Goal: Information Seeking & Learning: Learn about a topic

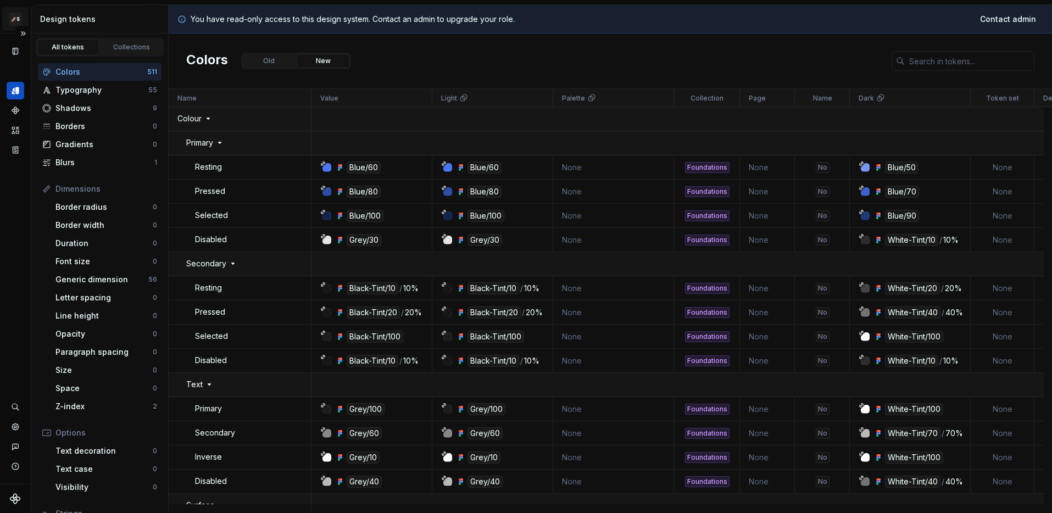
click at [21, 19] on html "🚀S Aprile's Design System M Design system data Design tokens All tokens Collect…" at bounding box center [526, 256] width 1052 height 513
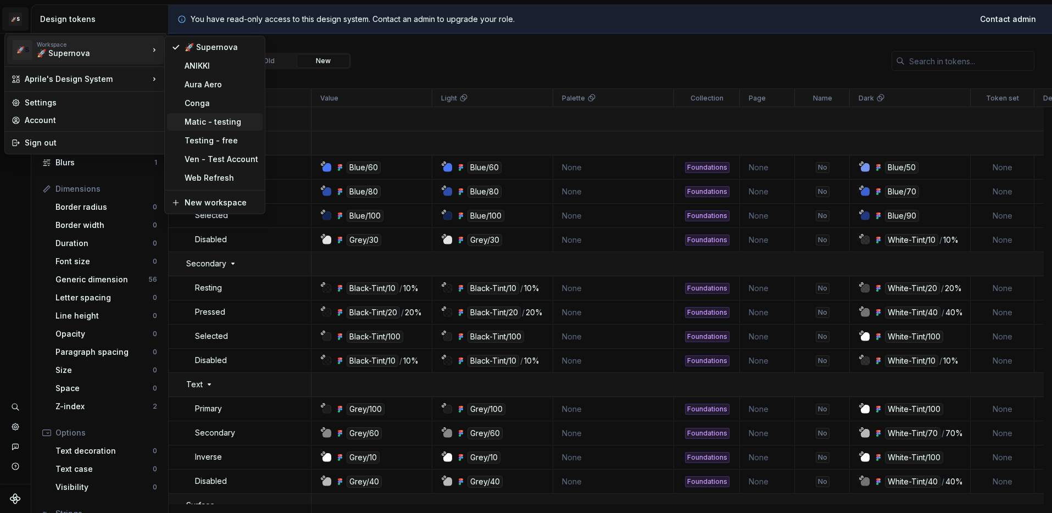
click at [208, 119] on div "Matic - testing" at bounding box center [222, 121] width 74 height 11
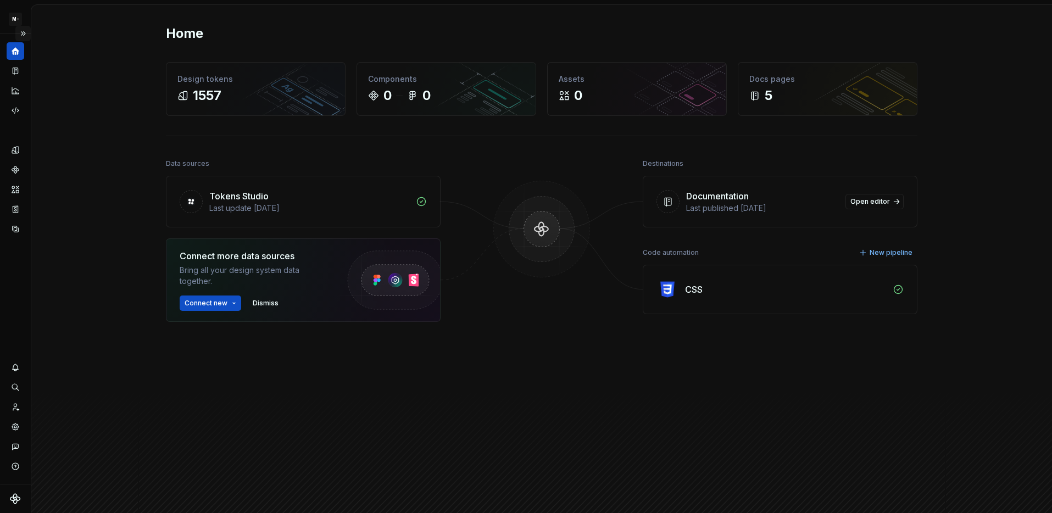
click at [27, 34] on button "Expand sidebar" at bounding box center [22, 33] width 15 height 15
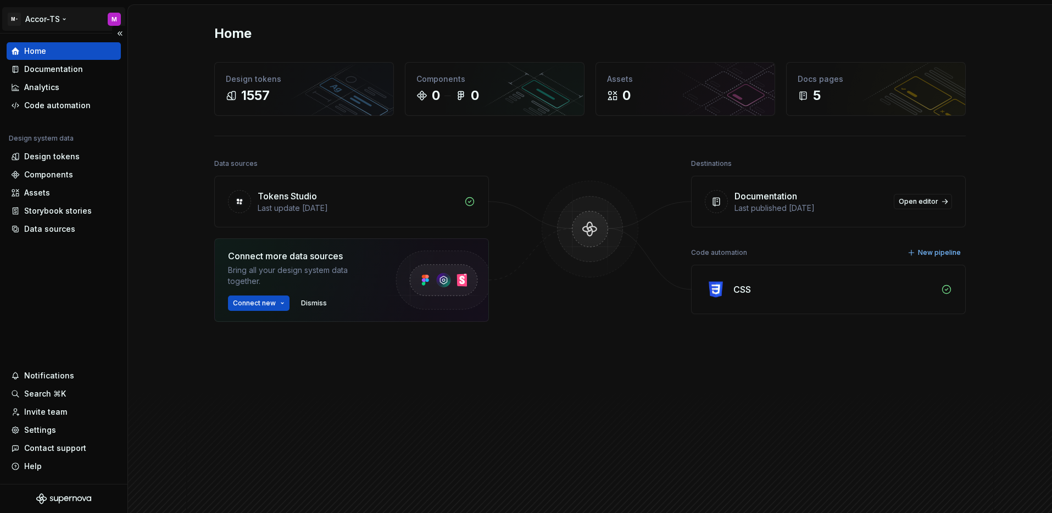
click at [63, 23] on html "M- Accor-TS M Home Documentation Analytics Code automation Design system data D…" at bounding box center [526, 256] width 1052 height 513
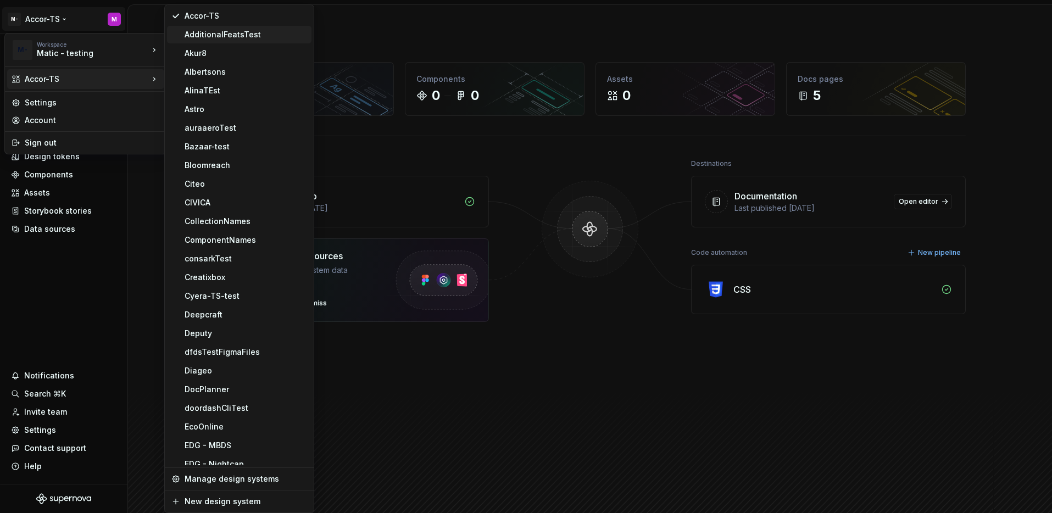
click at [215, 34] on div "AdditionalFeatsTest" at bounding box center [246, 34] width 123 height 11
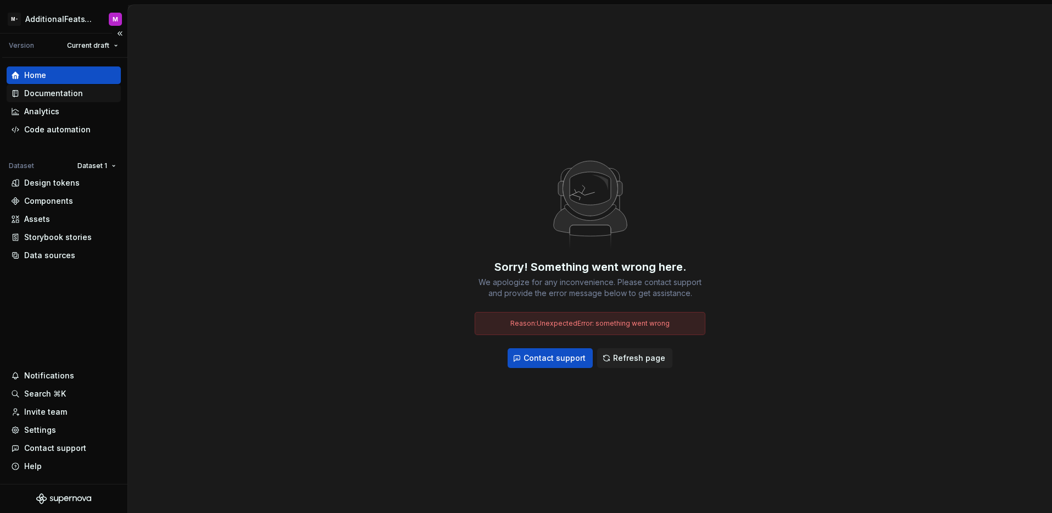
click at [74, 92] on div "Documentation" at bounding box center [53, 93] width 59 height 11
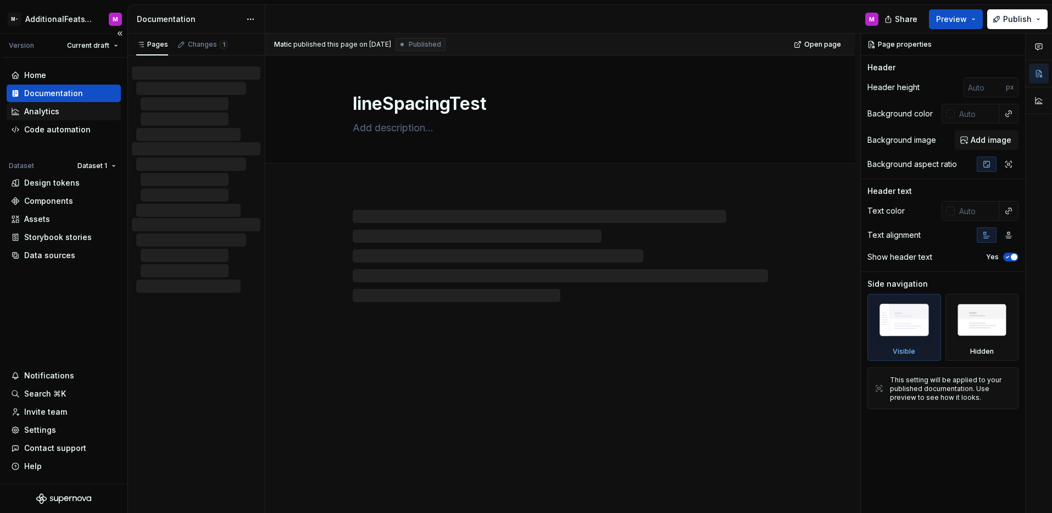
click at [58, 113] on div "Analytics" at bounding box center [63, 111] width 105 height 11
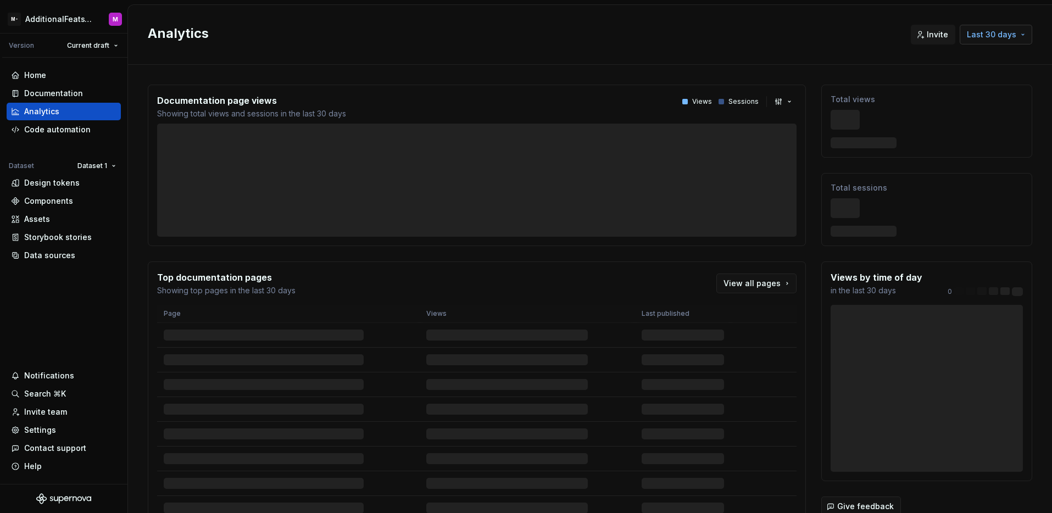
click at [1023, 39] on button "Last 30 days" at bounding box center [996, 35] width 73 height 20
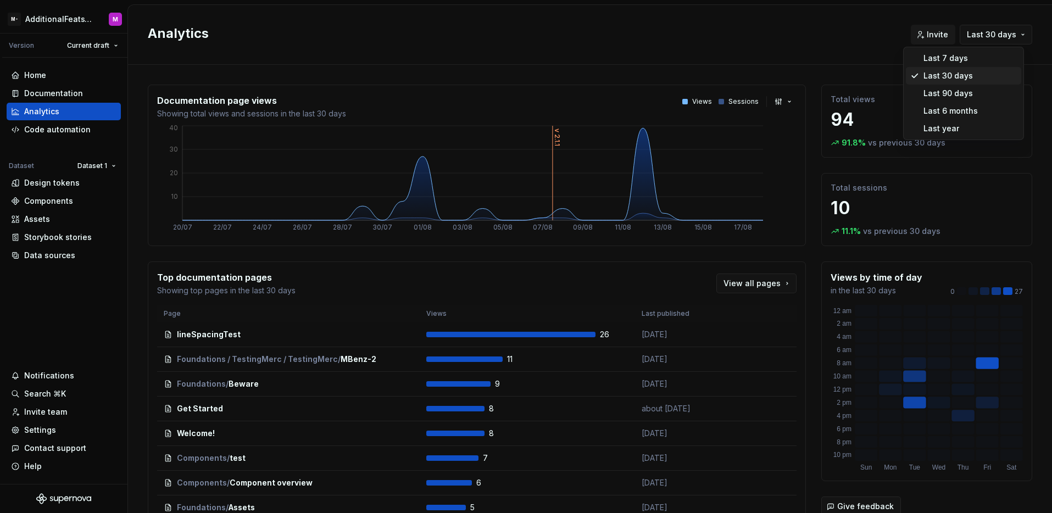
click at [881, 43] on html "M- AdditionalFeatsTest M Version Current draft Home Documentation Analytics Cod…" at bounding box center [526, 256] width 1052 height 513
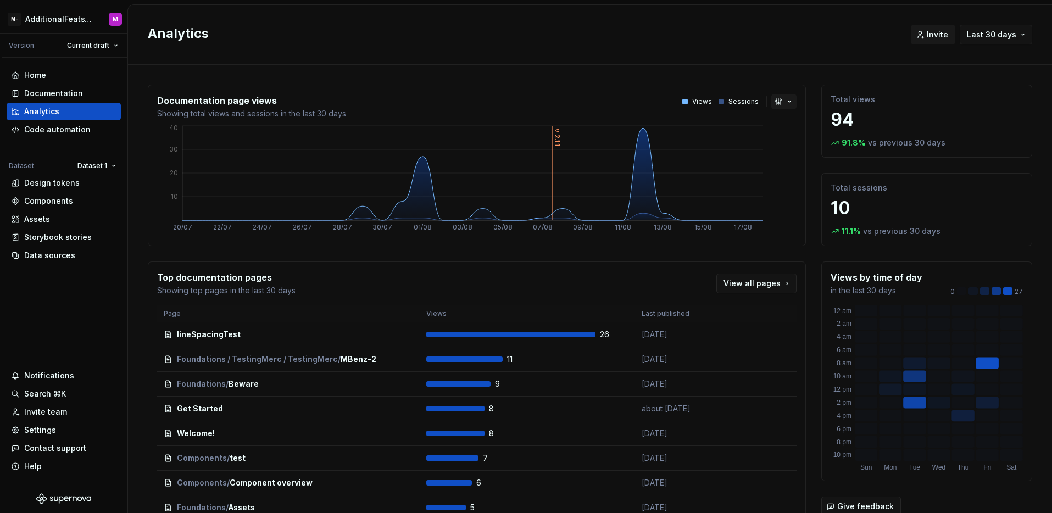
click at [781, 98] on button "button" at bounding box center [783, 101] width 25 height 15
click at [794, 51] on html "M- AdditionalFeatsTest M Version Current draft Home Documentation Analytics Cod…" at bounding box center [526, 256] width 1052 height 513
click at [757, 285] on span "View all pages" at bounding box center [752, 283] width 57 height 11
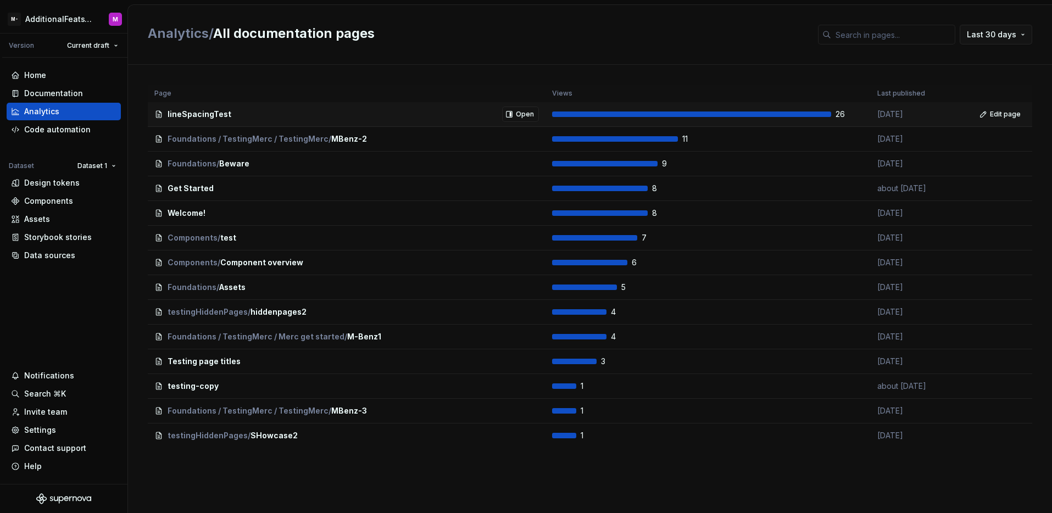
click at [498, 119] on div "lineSpacingTest Open" at bounding box center [346, 114] width 385 height 15
click at [611, 109] on div "26" at bounding box center [708, 114] width 312 height 11
click at [565, 441] on div "1" at bounding box center [708, 435] width 312 height 11
click at [519, 113] on span "Open" at bounding box center [525, 114] width 18 height 9
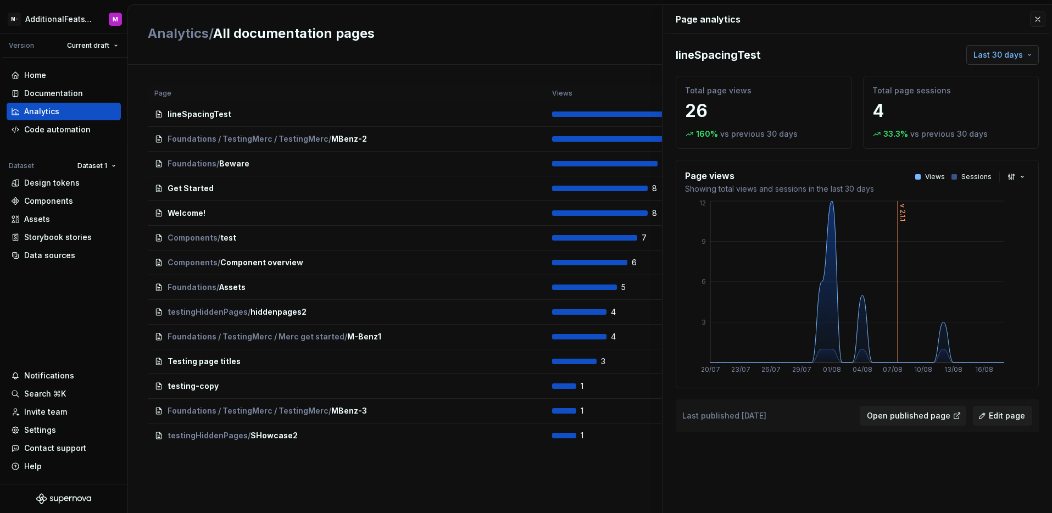
click at [1017, 51] on span "Last 30 days" at bounding box center [998, 54] width 49 height 11
click at [1017, 51] on html "M- AdditionalFeatsTest M Version Current draft Home Documentation Analytics Cod…" at bounding box center [526, 256] width 1052 height 513
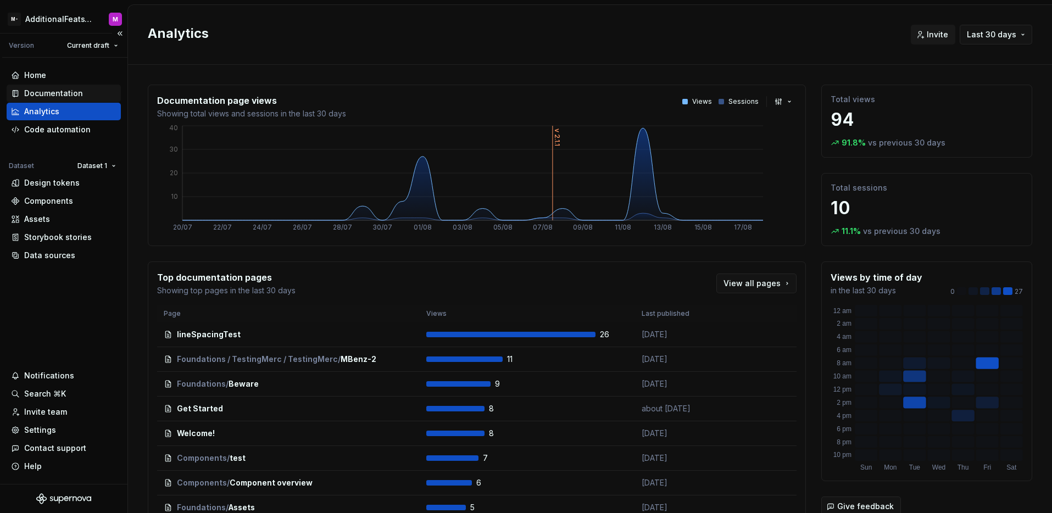
click at [55, 91] on div "Documentation" at bounding box center [53, 93] width 59 height 11
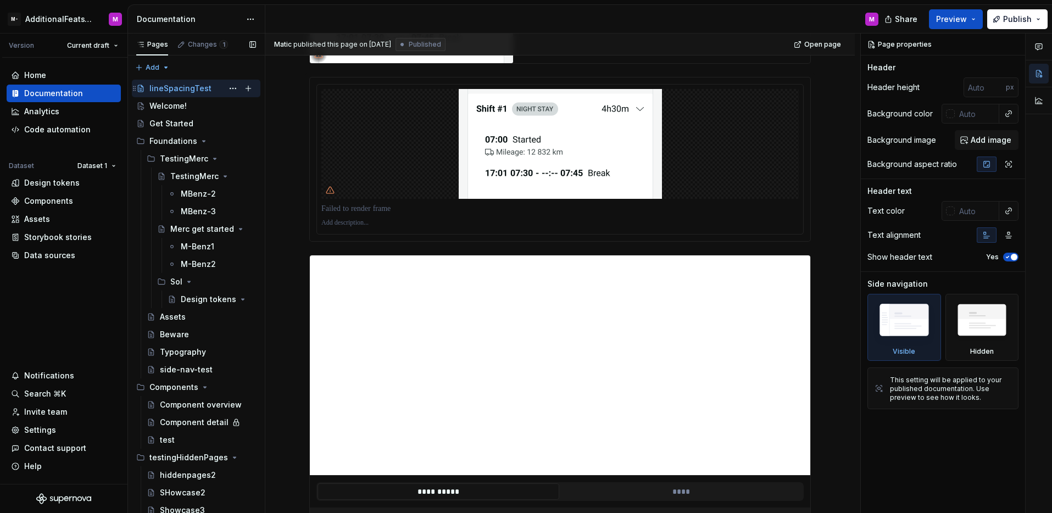
click at [203, 94] on div "lineSpacingTest M" at bounding box center [202, 88] width 107 height 15
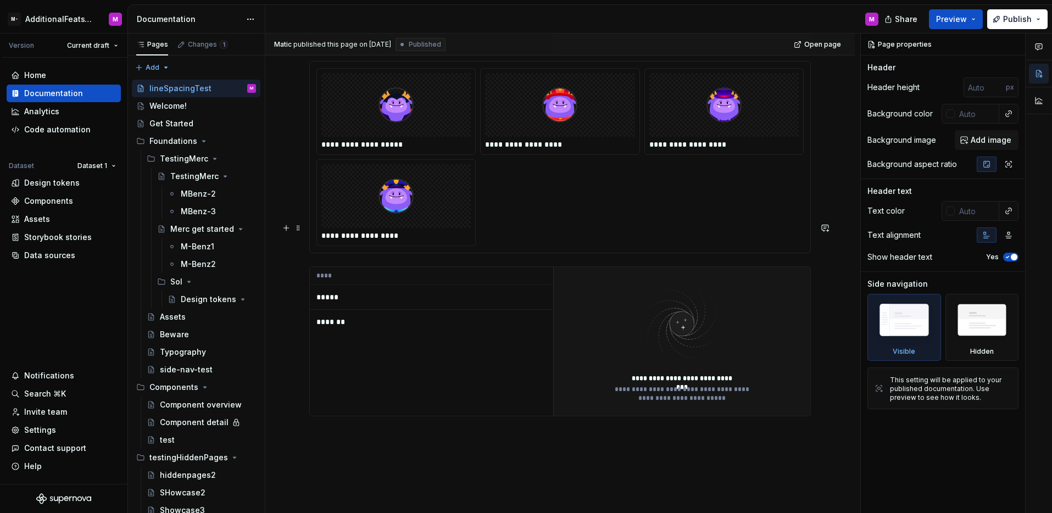
scroll to position [3467, 0]
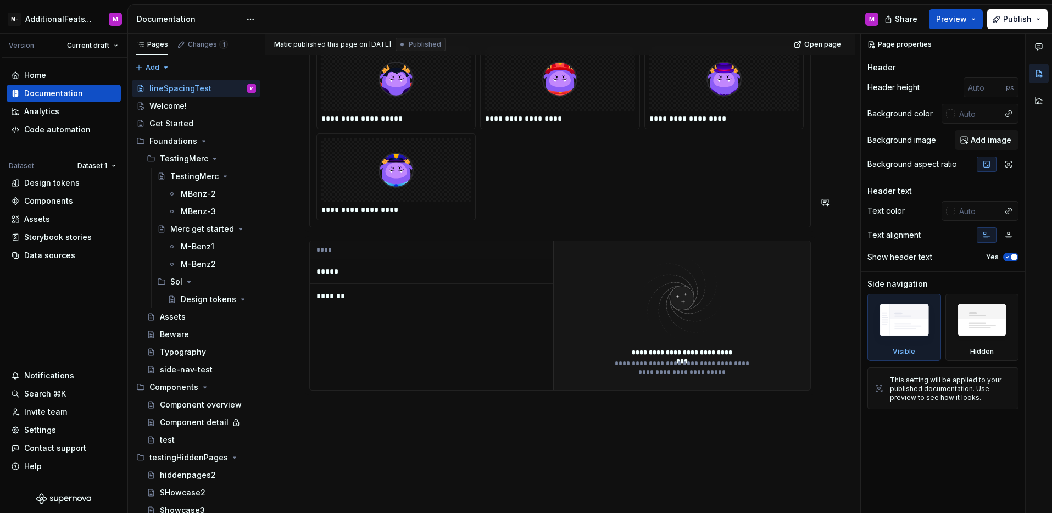
click at [498, 422] on div "**********" at bounding box center [562, 274] width 595 height 480
type textarea "*"
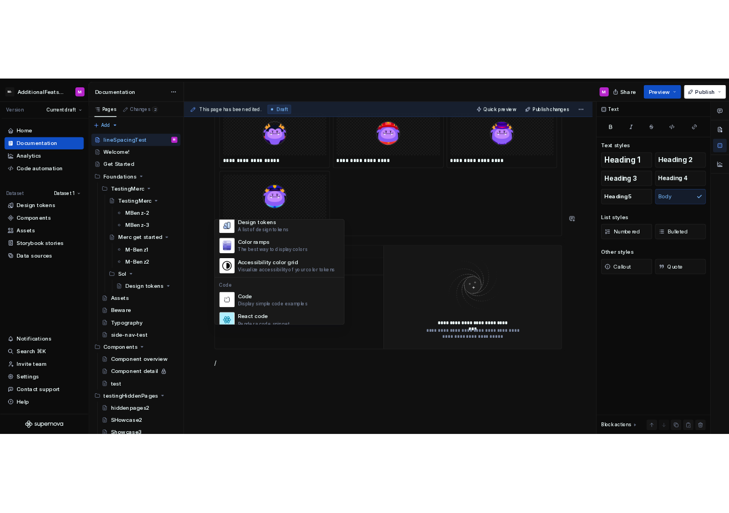
scroll to position [814, 0]
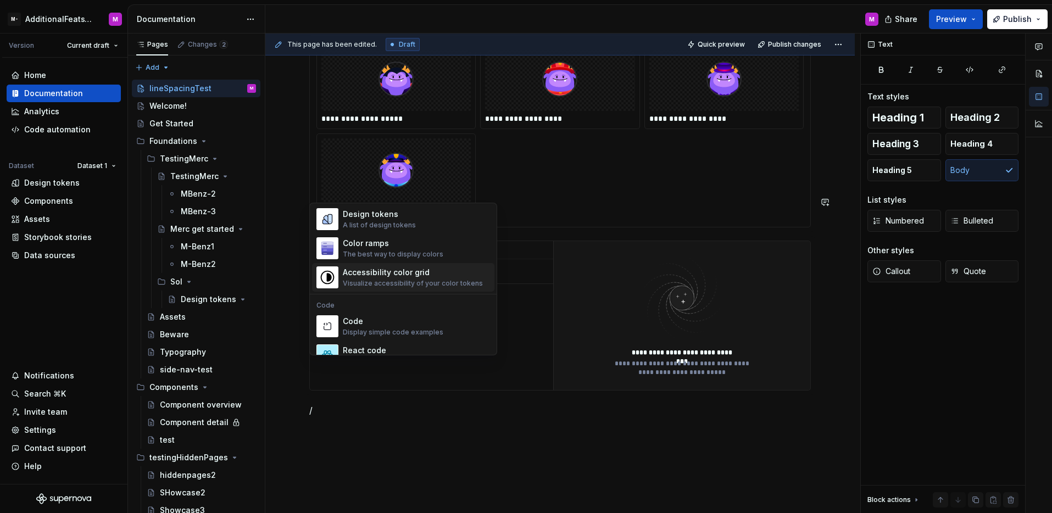
click at [415, 277] on div "Accessibility color grid" at bounding box center [413, 272] width 140 height 11
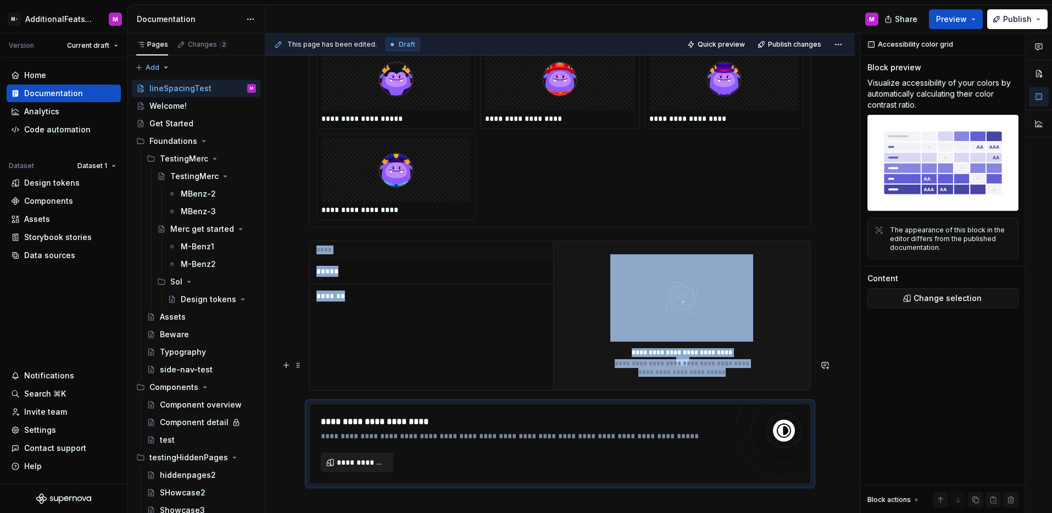
click at [347, 453] on button "**********" at bounding box center [357, 463] width 73 height 20
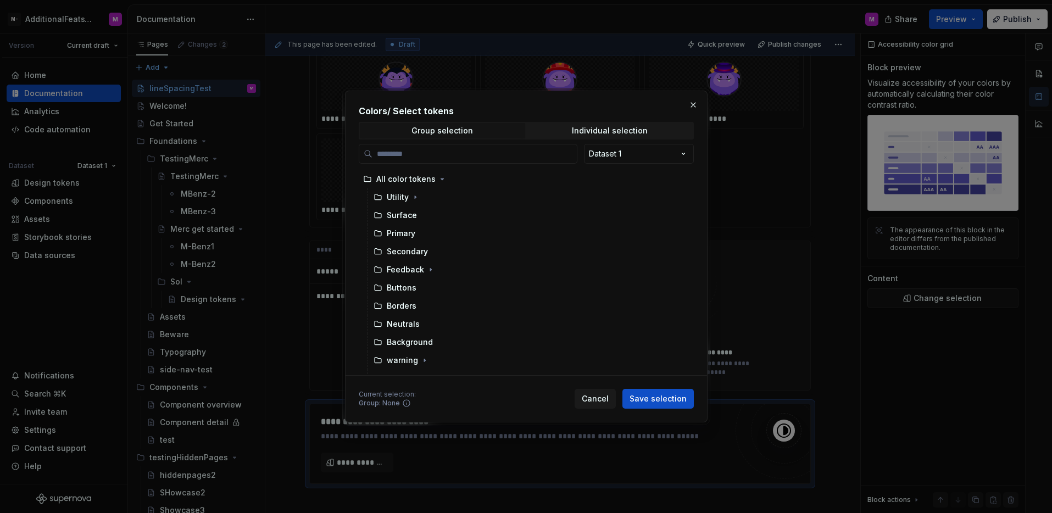
type textarea "*"
click at [698, 101] on button "button" at bounding box center [693, 104] width 15 height 15
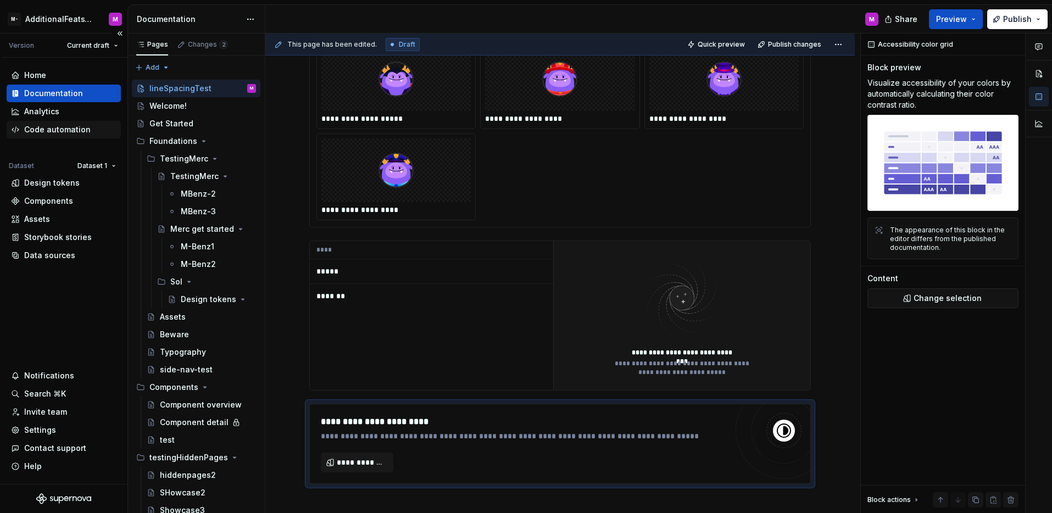
click at [24, 121] on div "Code automation" at bounding box center [64, 130] width 114 height 18
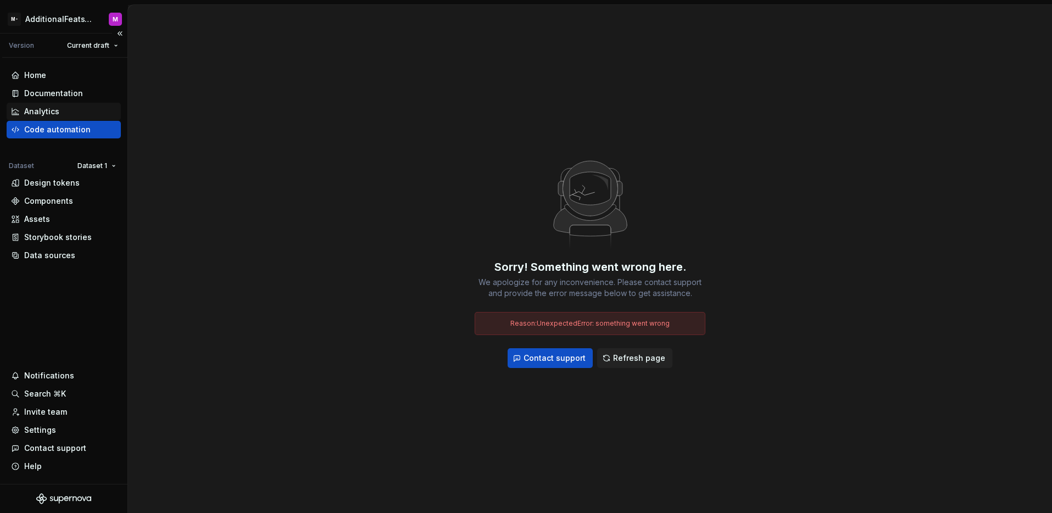
click at [27, 115] on div "Analytics" at bounding box center [41, 111] width 35 height 11
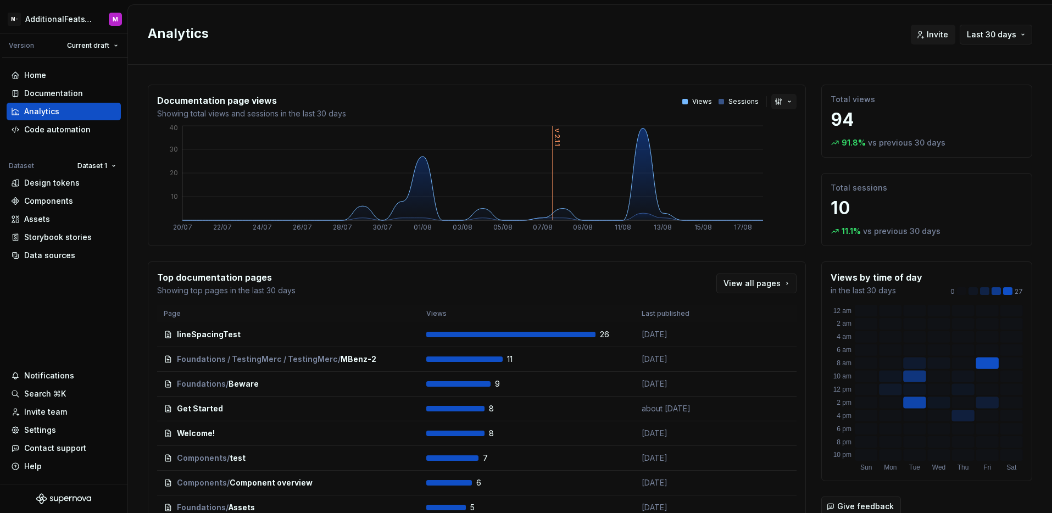
click at [780, 102] on button "button" at bounding box center [783, 101] width 25 height 15
click at [780, 102] on html "M- AdditionalFeatsTest M Version Current draft Home Documentation Analytics Cod…" at bounding box center [526, 256] width 1052 height 513
click at [732, 101] on p "Sessions" at bounding box center [744, 101] width 30 height 9
click at [771, 99] on button "button" at bounding box center [783, 101] width 25 height 15
click at [772, 100] on html "M- AdditionalFeatsTest M Version Current draft Home Documentation Analytics Cod…" at bounding box center [526, 256] width 1052 height 513
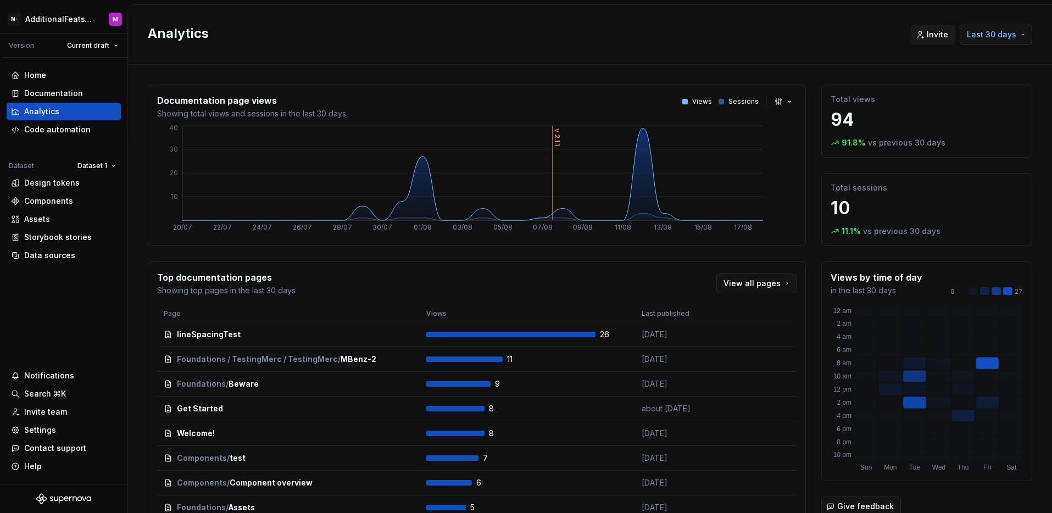
click at [997, 32] on span "Last 30 days" at bounding box center [991, 34] width 49 height 11
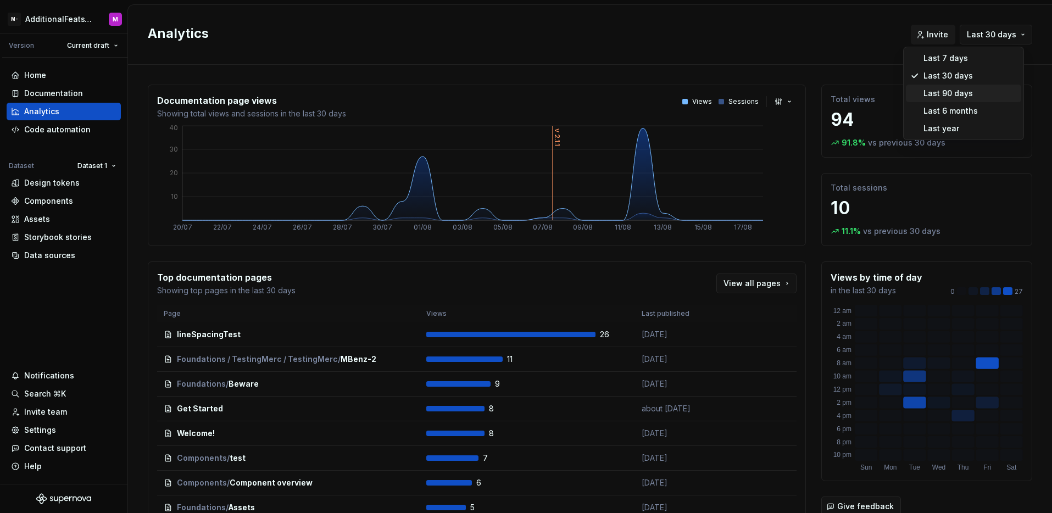
click at [957, 91] on div "Last 90 days" at bounding box center [948, 93] width 49 height 11
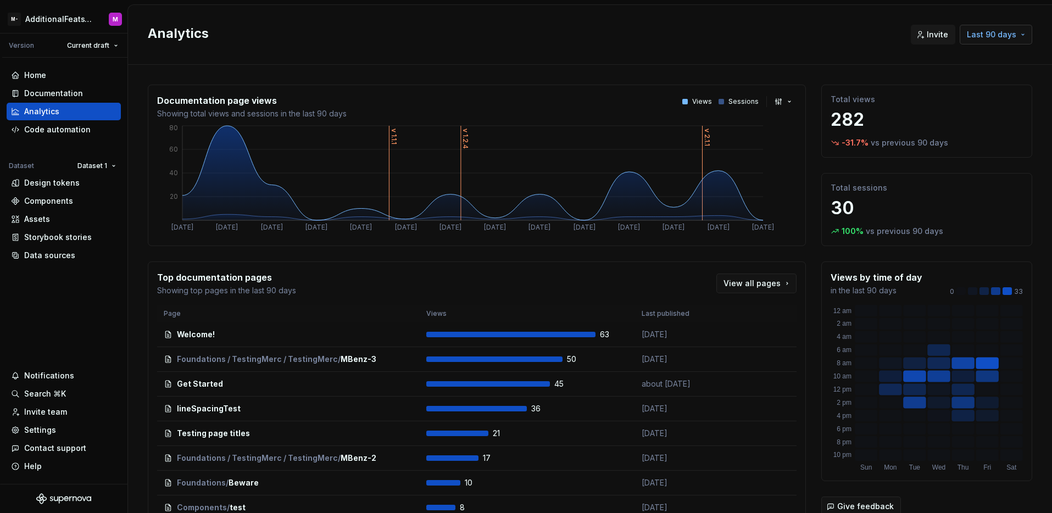
click at [982, 37] on span "Last 90 days" at bounding box center [991, 34] width 49 height 11
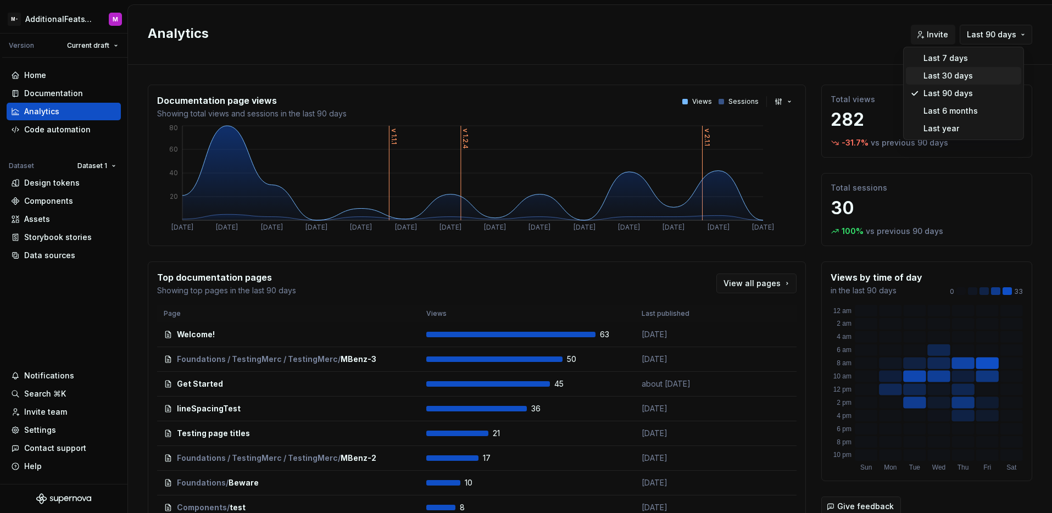
click at [943, 72] on div "Last 30 days" at bounding box center [948, 75] width 49 height 11
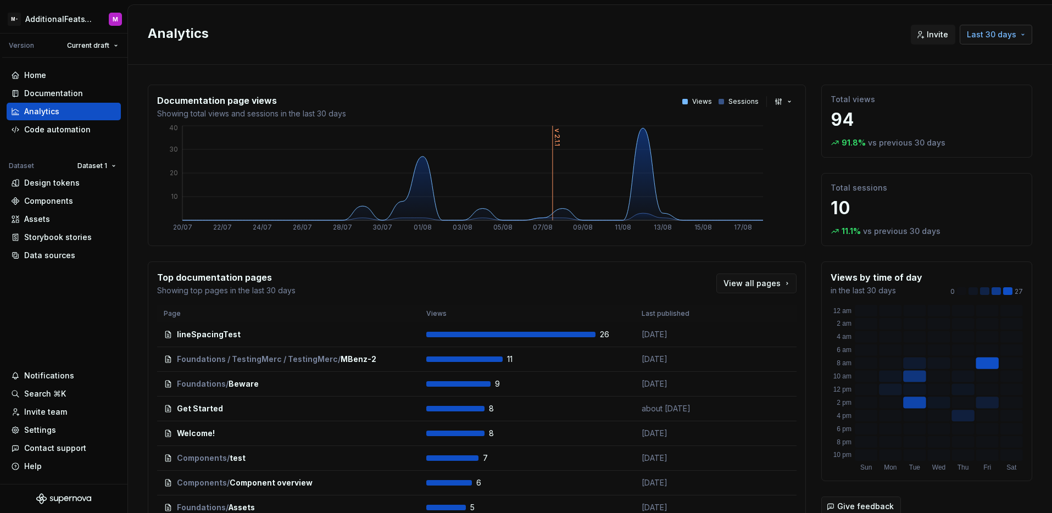
click at [993, 36] on span "Last 30 days" at bounding box center [991, 34] width 49 height 11
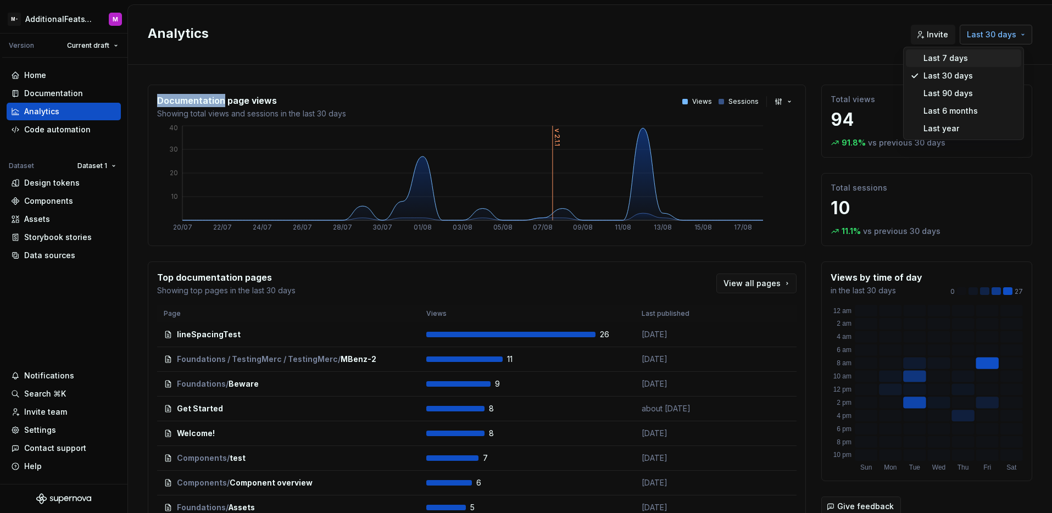
click at [993, 36] on html "M- AdditionalFeatsTest M Version Current draft Home Documentation Analytics Cod…" at bounding box center [526, 256] width 1052 height 513
click at [949, 116] on span "Last 6 months" at bounding box center [963, 111] width 115 height 18
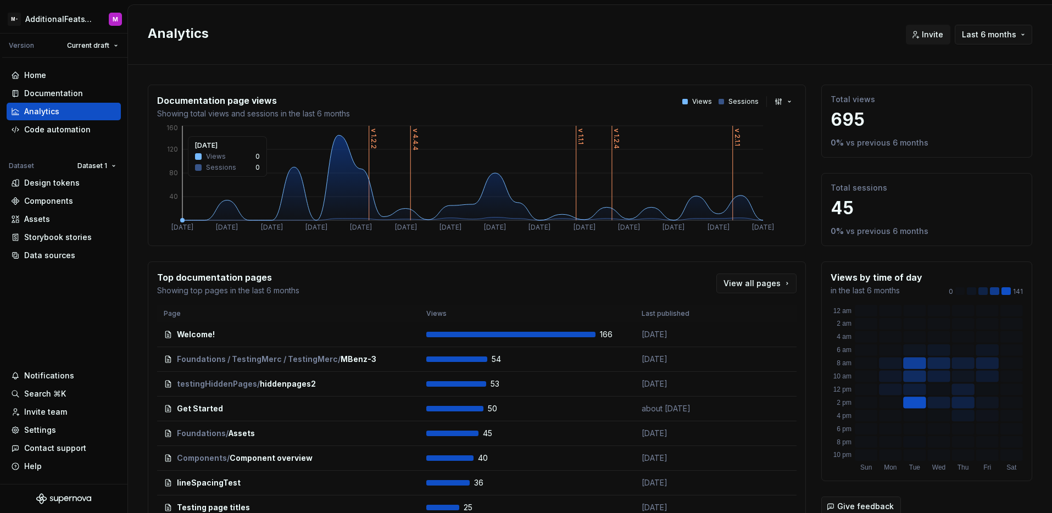
click at [626, 208] on icon "v 1.2.2 v 4.4.4 v 1.1.1 v 1.2.4 v 2.1.1 16 Feb 2 Mar 16 Mar 30 Mar 13 Apr 27 Ap…" at bounding box center [472, 180] width 631 height 113
drag, startPoint x: 631, startPoint y: 208, endPoint x: 682, endPoint y: 207, distance: 50.6
click at [682, 207] on icon "v 1.2.2 v 4.4.4 v 1.1.1 v 1.2.4 v 2.1.1 16 Feb 2 Mar 16 Mar 30 Mar 13 Apr 27 Ap…" at bounding box center [472, 180] width 631 height 113
click at [649, 213] on icon at bounding box center [472, 177] width 581 height 85
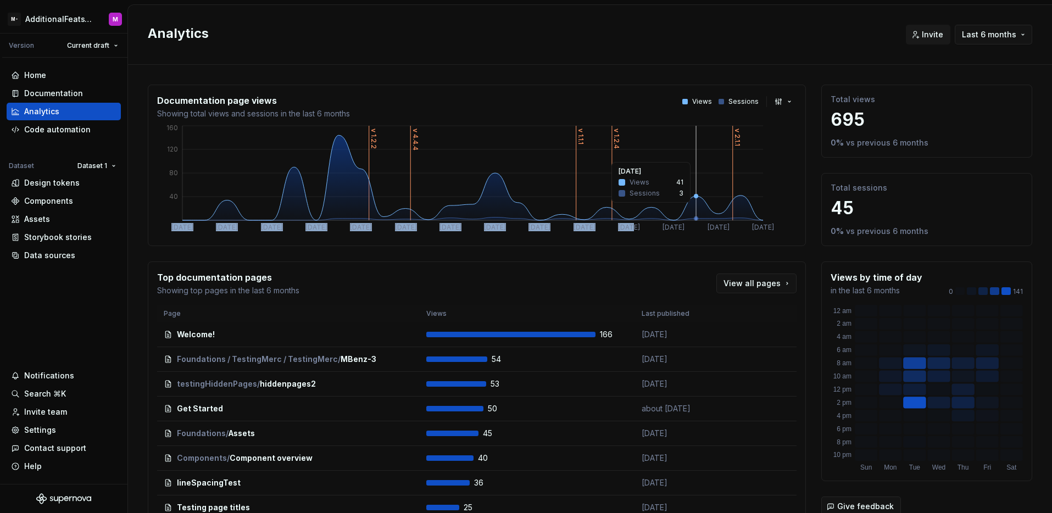
drag, startPoint x: 635, startPoint y: 213, endPoint x: 704, endPoint y: 208, distance: 69.9
click at [704, 208] on icon "v 1.2.2 v 4.4.4 v 1.1.1 v 1.2.4 v 2.1.1 16 Feb 2 Mar 16 Mar 30 Mar 13 Apr 27 Ap…" at bounding box center [472, 180] width 631 height 113
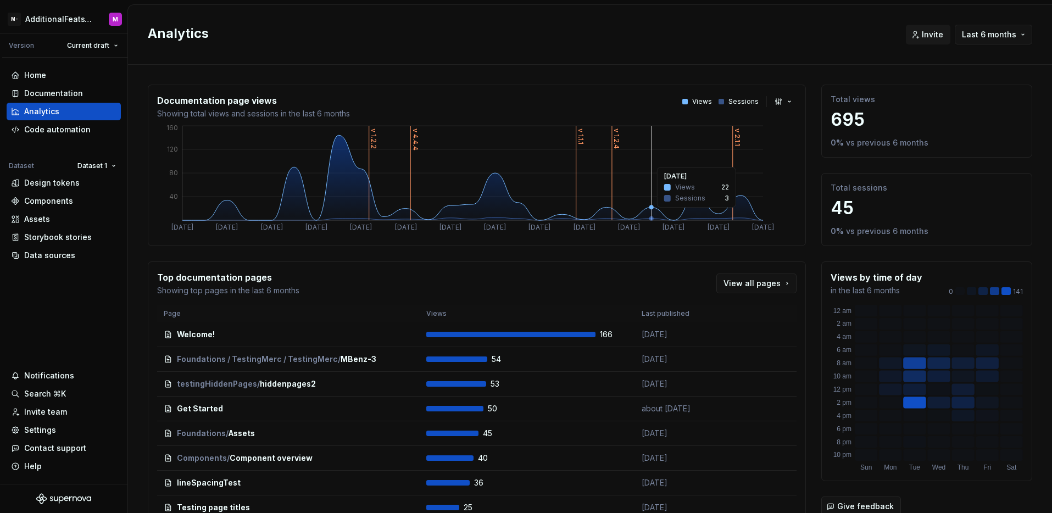
drag, startPoint x: 704, startPoint y: 208, endPoint x: 648, endPoint y: 213, distance: 56.3
click at [648, 213] on icon at bounding box center [472, 177] width 581 height 85
click at [971, 34] on span "Last 6 months" at bounding box center [989, 34] width 54 height 11
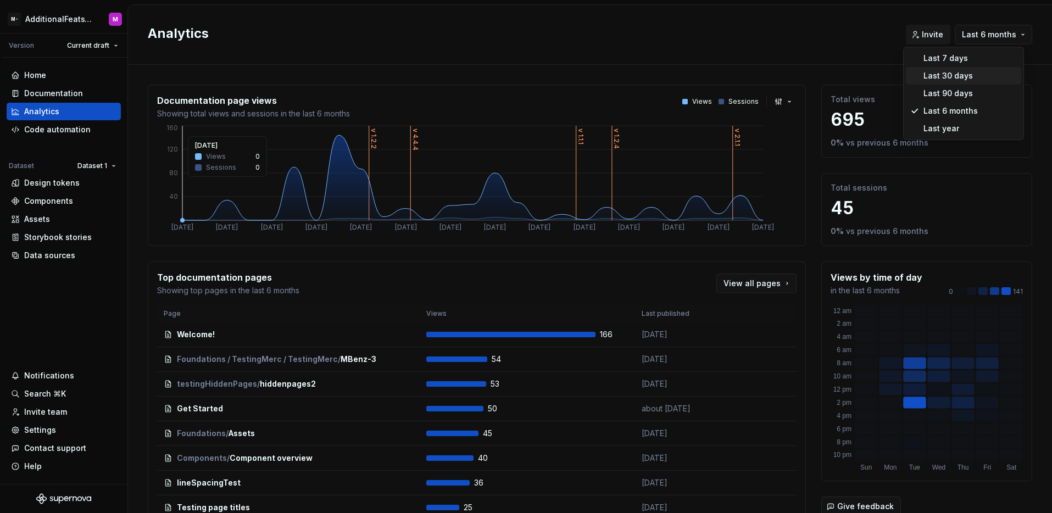
click at [966, 69] on span "Last 30 days" at bounding box center [963, 76] width 115 height 18
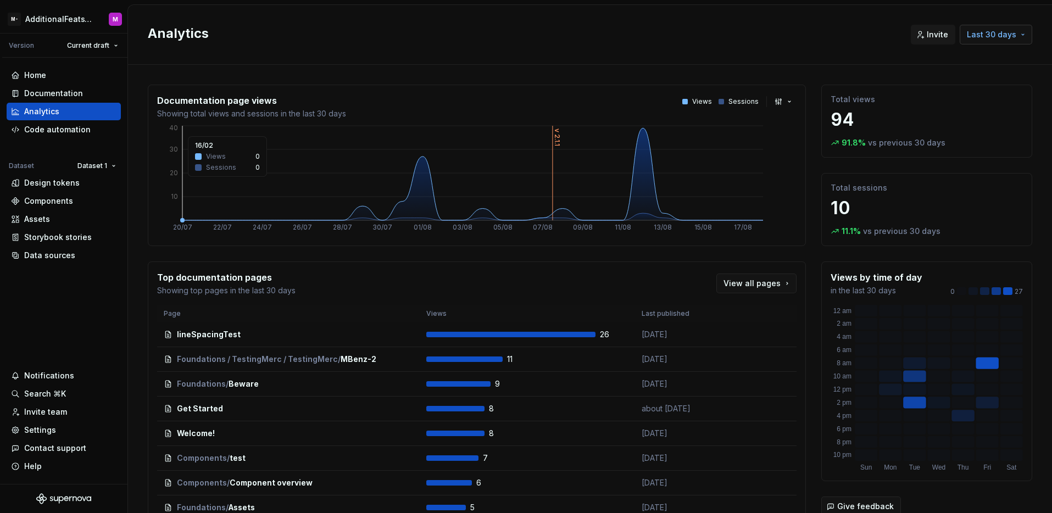
click at [976, 40] on button "Last 30 days" at bounding box center [996, 35] width 73 height 20
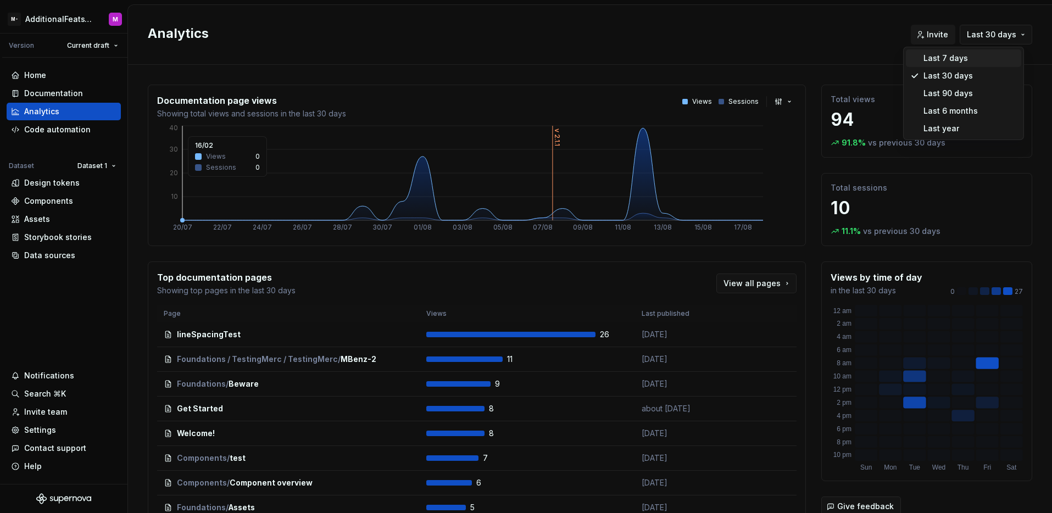
click at [975, 54] on div "Last 7 days" at bounding box center [970, 58] width 93 height 11
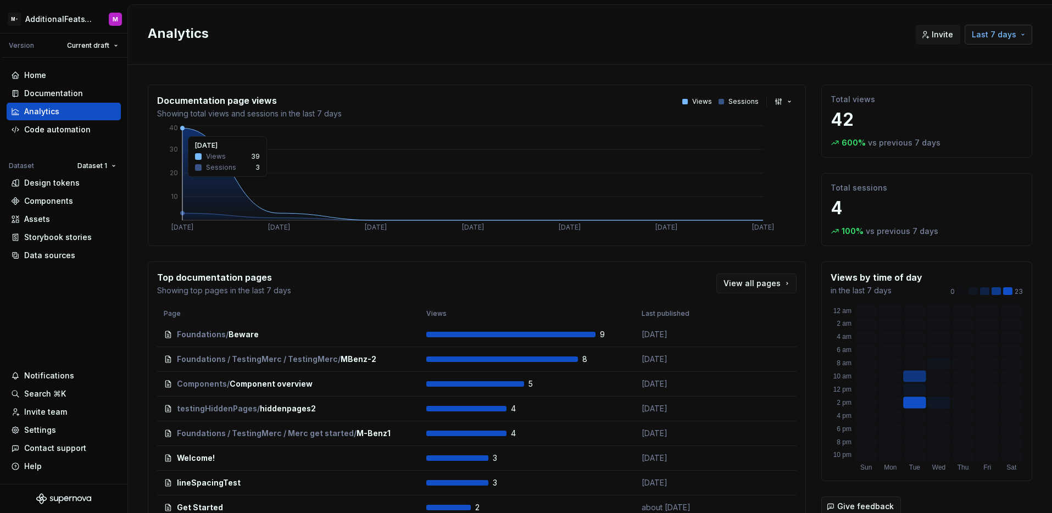
click at [977, 42] on button "Last 7 days" at bounding box center [999, 35] width 68 height 20
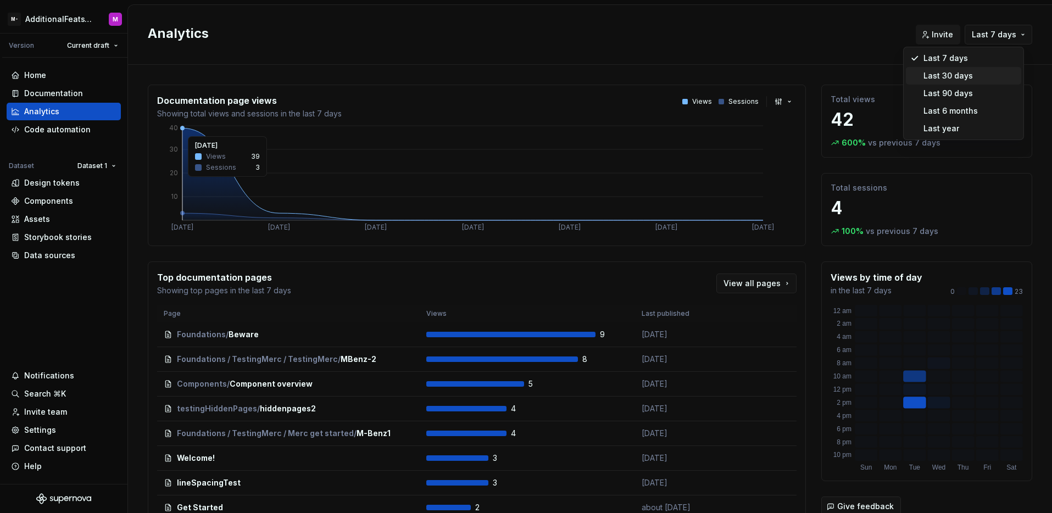
click at [964, 79] on div "Last 30 days" at bounding box center [948, 75] width 49 height 11
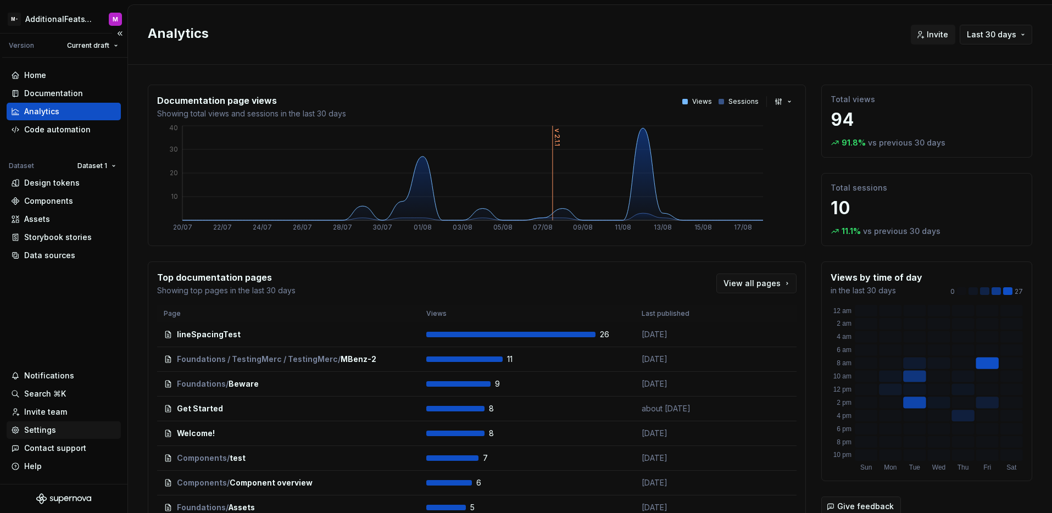
click at [55, 434] on div "Settings" at bounding box center [63, 430] width 105 height 11
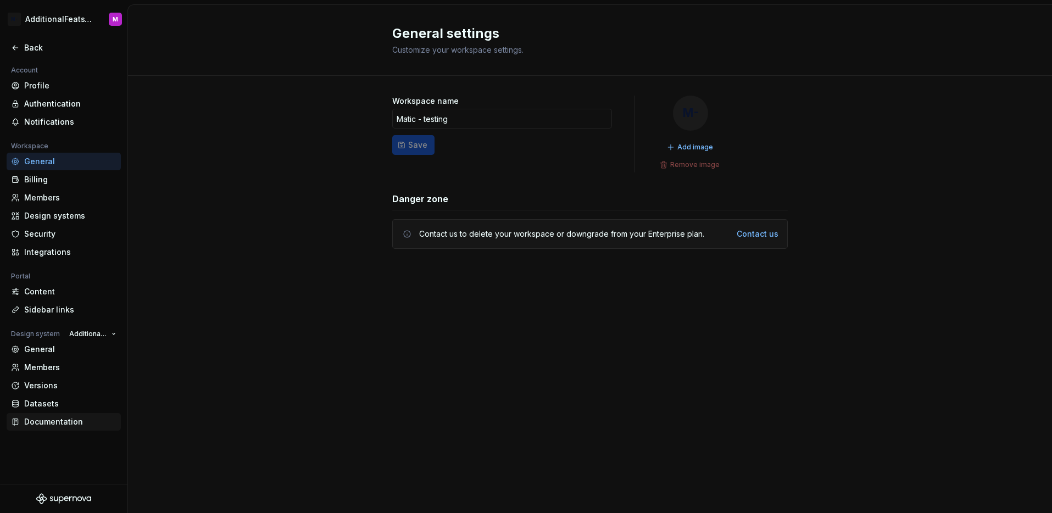
click at [65, 421] on div "Documentation" at bounding box center [70, 421] width 92 height 11
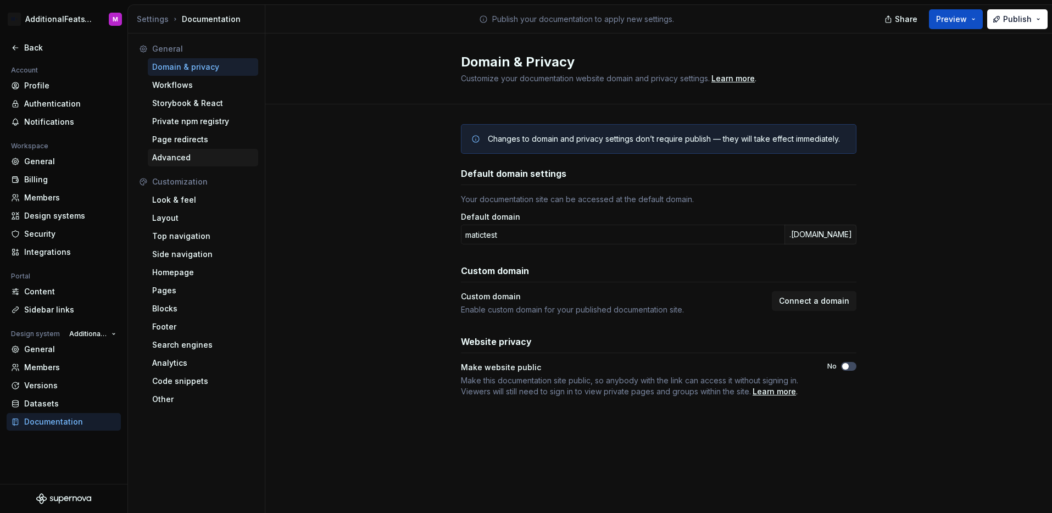
click at [191, 157] on div "Advanced" at bounding box center [203, 157] width 102 height 11
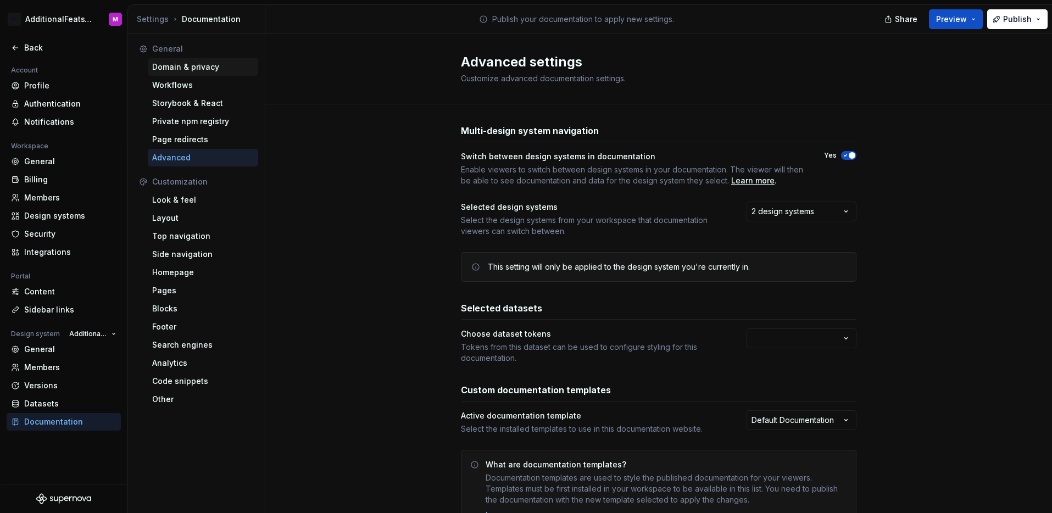
click at [201, 73] on div "Domain & privacy" at bounding box center [203, 67] width 110 height 18
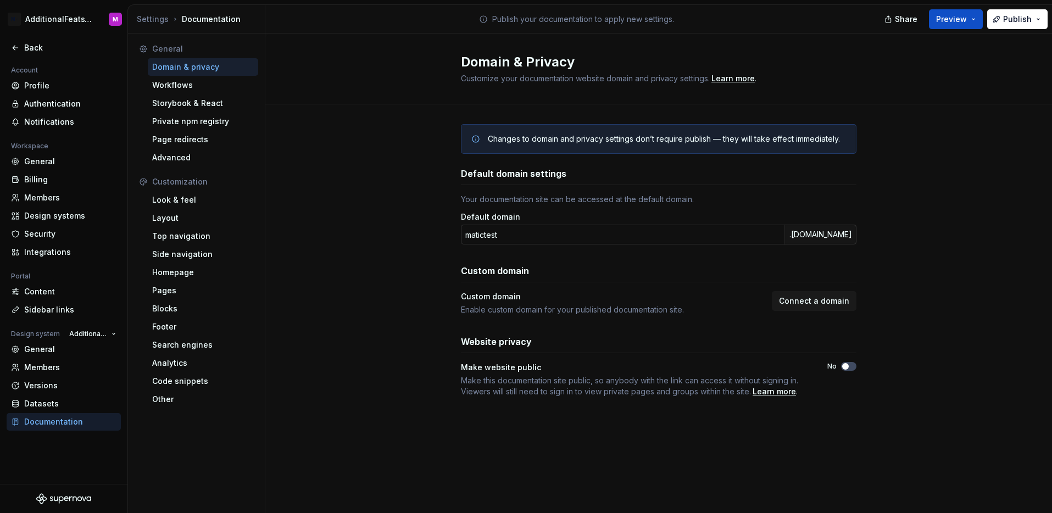
click at [576, 236] on input "matictest" at bounding box center [623, 235] width 324 height 20
click at [13, 54] on div "Back" at bounding box center [64, 48] width 114 height 18
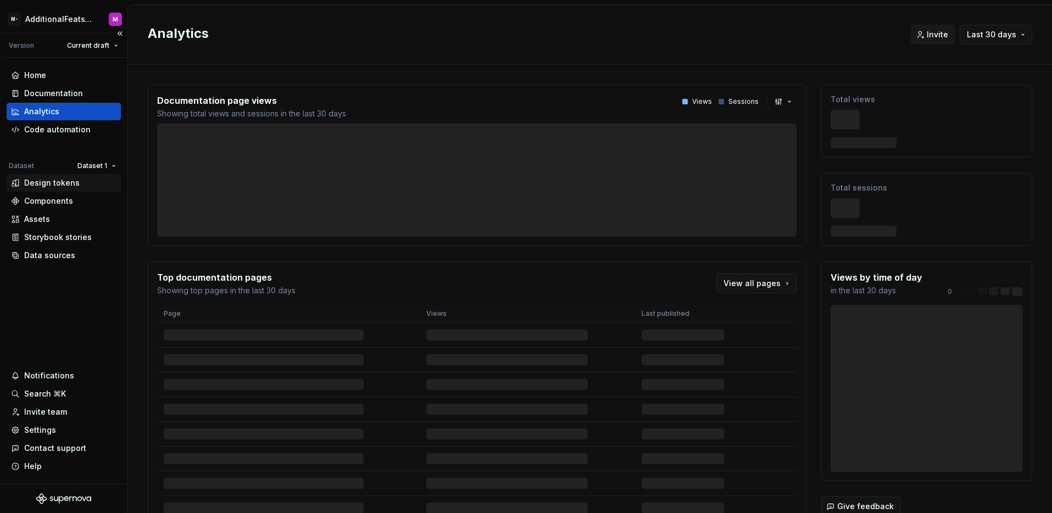
click at [54, 181] on div "Design tokens" at bounding box center [51, 182] width 55 height 11
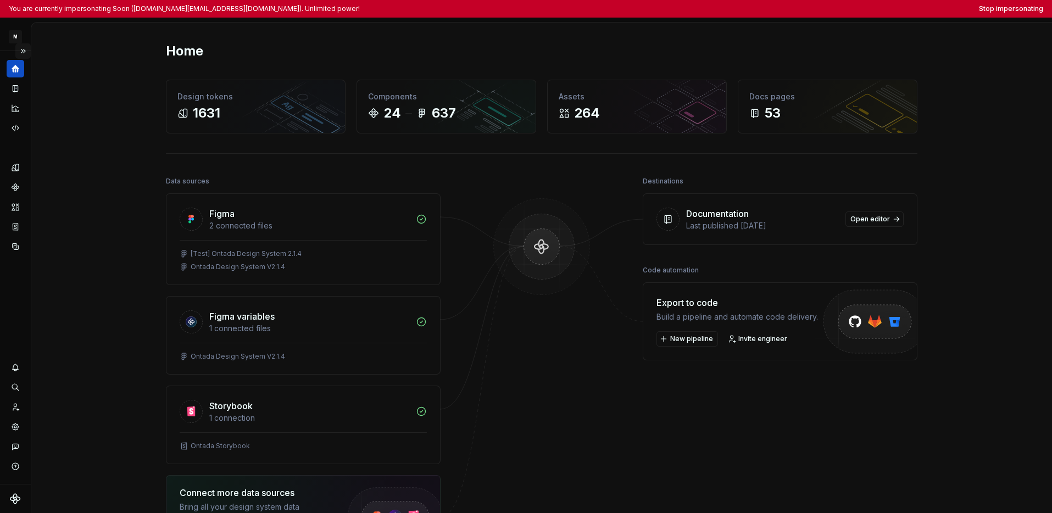
click at [25, 51] on button "Expand sidebar" at bounding box center [22, 50] width 15 height 15
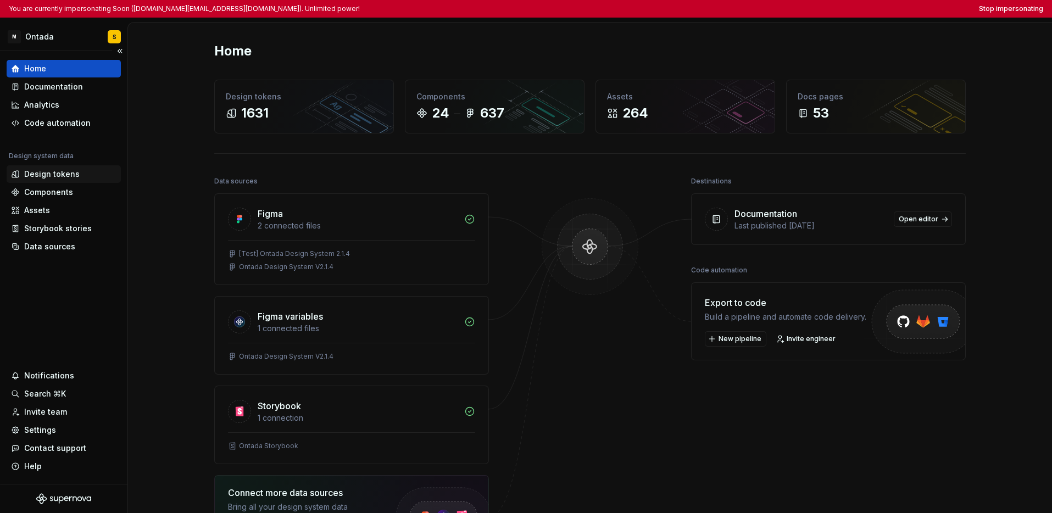
click at [51, 177] on div "Design tokens" at bounding box center [51, 174] width 55 height 11
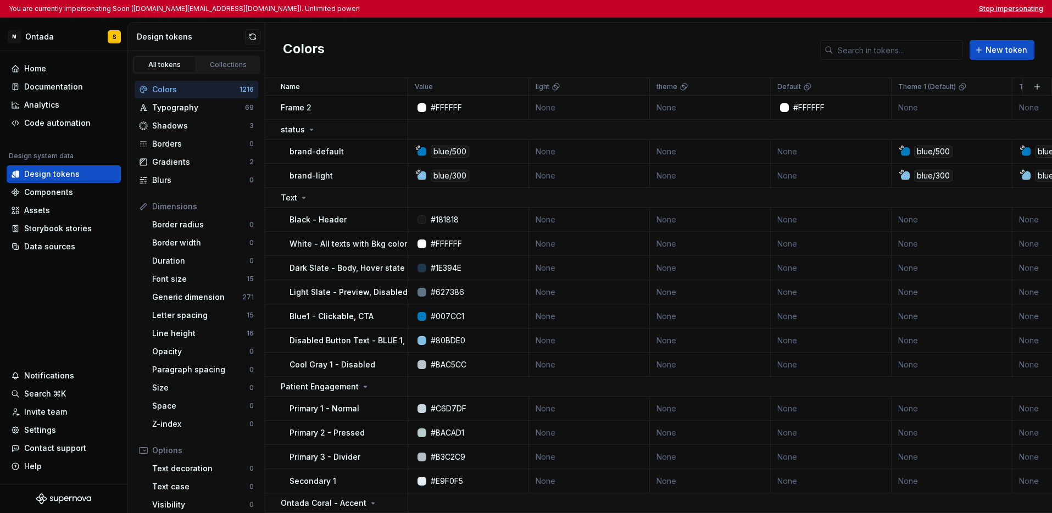
click at [729, 9] on button "Stop impersonating" at bounding box center [1011, 8] width 64 height 9
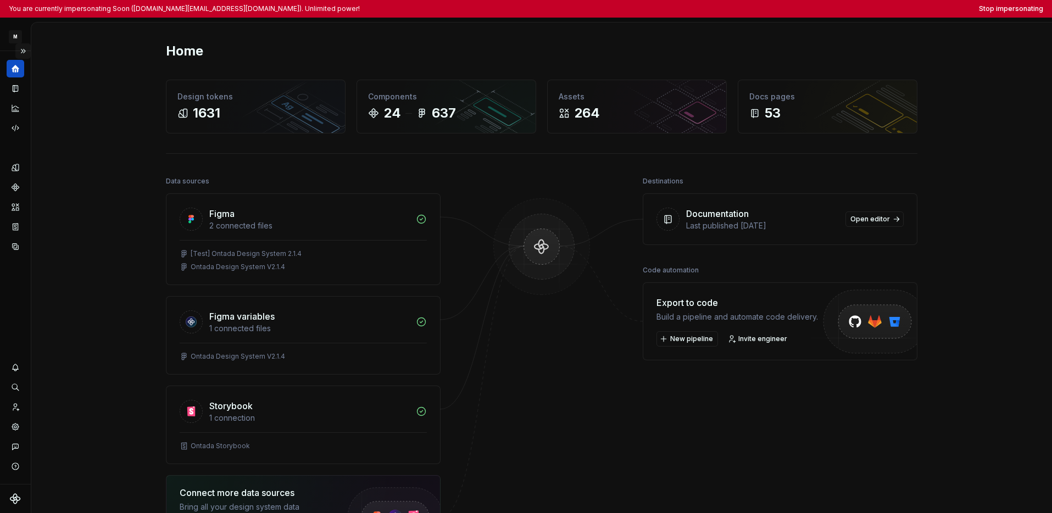
click at [24, 49] on button "Expand sidebar" at bounding box center [22, 50] width 15 height 15
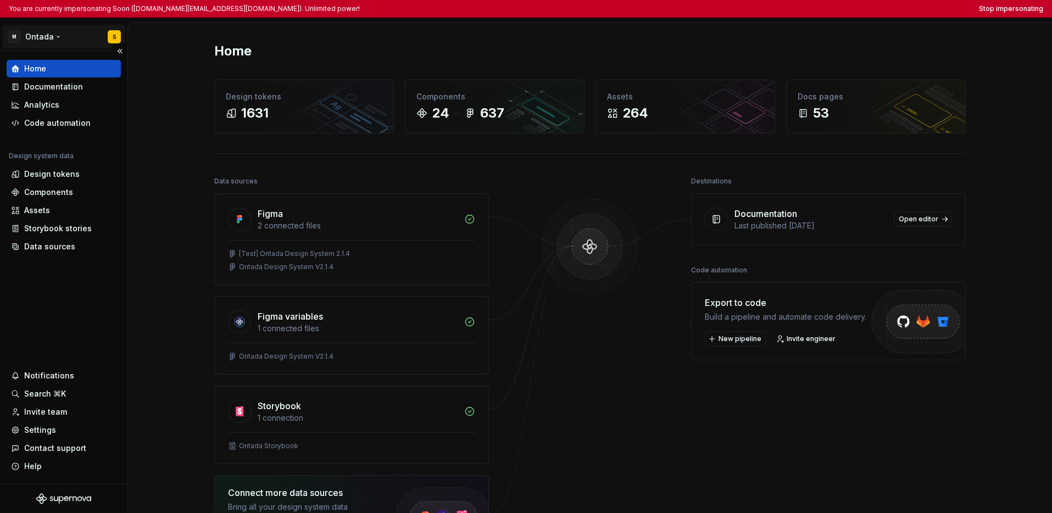
click at [31, 43] on html "You are currently impersonating Soon (soohun.kim@mckesson.com). Unlimited power…" at bounding box center [526, 256] width 1052 height 513
click at [64, 279] on html "You are currently impersonating Soon (soohun.kim@mckesson.com). Unlimited power…" at bounding box center [526, 256] width 1052 height 513
click at [47, 176] on div "Design tokens" at bounding box center [51, 174] width 55 height 11
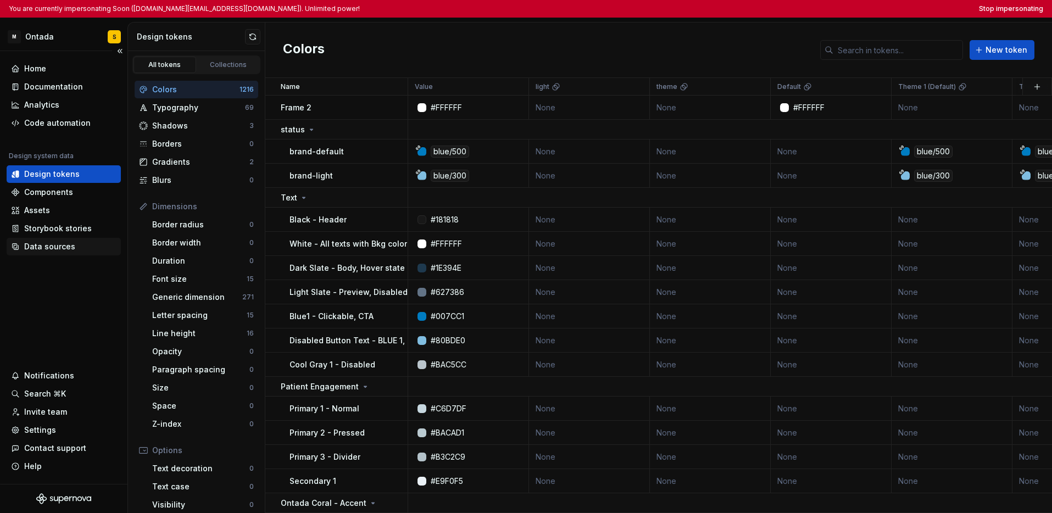
click at [54, 249] on div "Data sources" at bounding box center [49, 246] width 51 height 11
click at [71, 253] on div "Data sources" at bounding box center [64, 247] width 114 height 18
click at [65, 223] on div "Storybook stories" at bounding box center [58, 228] width 68 height 11
click at [59, 241] on div "Data sources" at bounding box center [49, 246] width 51 height 11
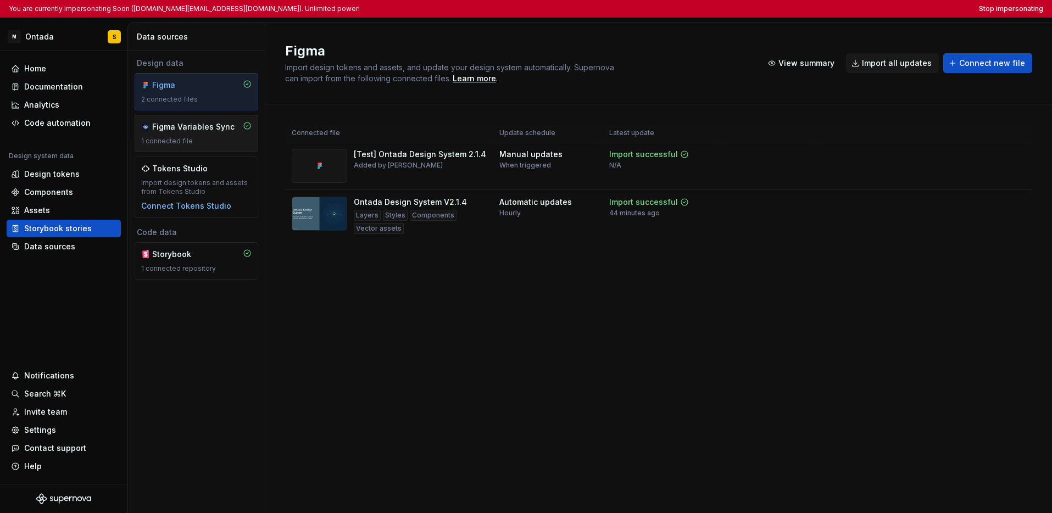
click at [213, 131] on div "Figma Variables Sync" at bounding box center [193, 126] width 82 height 11
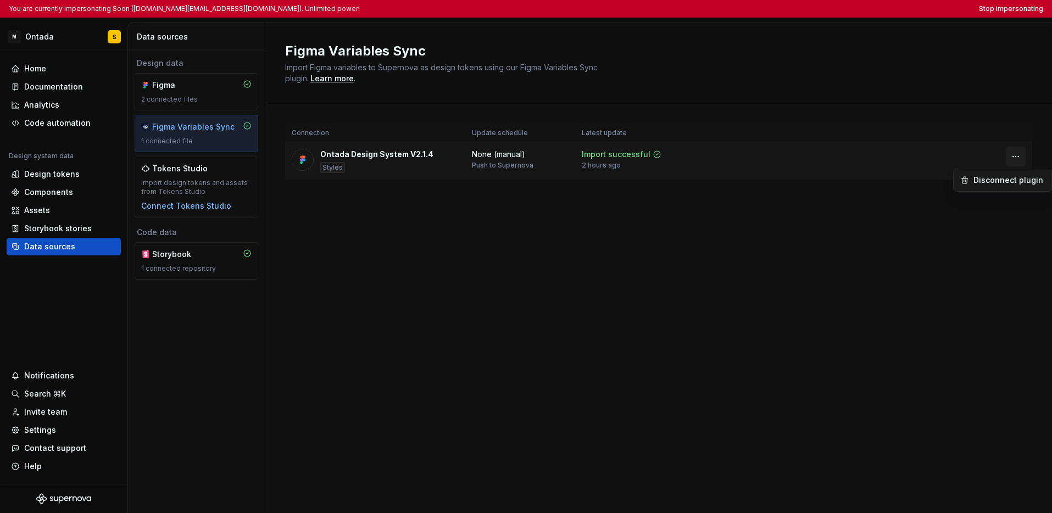
click at [729, 157] on html "You are currently impersonating Soon (soohun.kim@mckesson.com). Unlimited power…" at bounding box center [526, 256] width 1052 height 513
click at [729, 357] on html "You are currently impersonating Soon (soohun.kim@mckesson.com). Unlimited power…" at bounding box center [526, 256] width 1052 height 513
click at [198, 96] on div "2 connected files" at bounding box center [196, 99] width 110 height 9
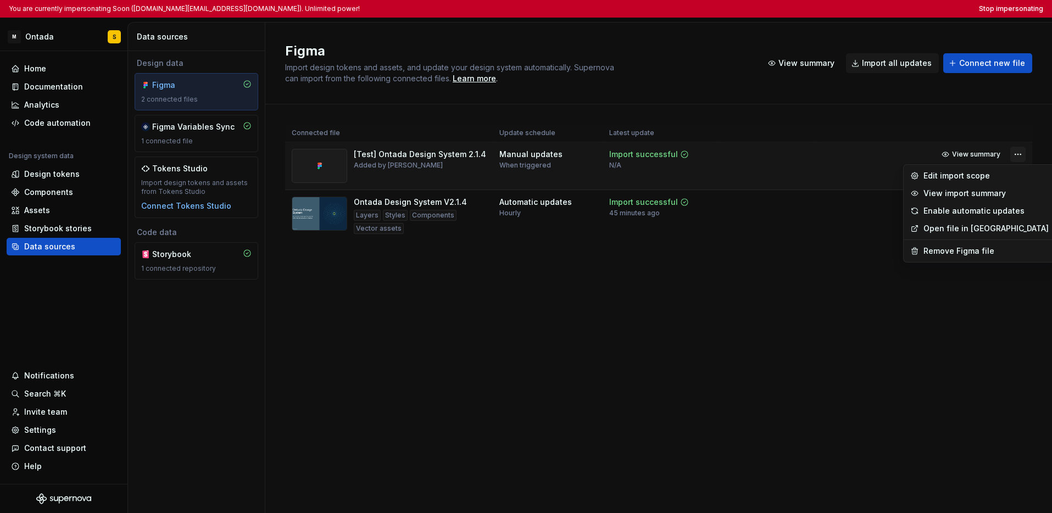
click at [729, 157] on html "You are currently impersonating Soon (soohun.kim@mckesson.com). Unlimited power…" at bounding box center [526, 256] width 1052 height 513
click at [729, 177] on div "Edit import scope" at bounding box center [986, 175] width 125 height 11
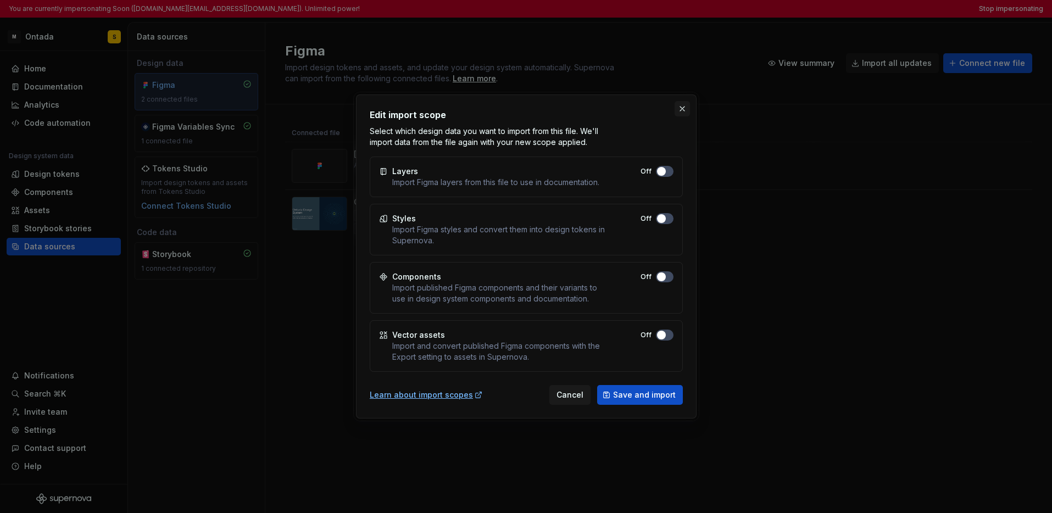
click at [681, 109] on button "button" at bounding box center [682, 108] width 15 height 15
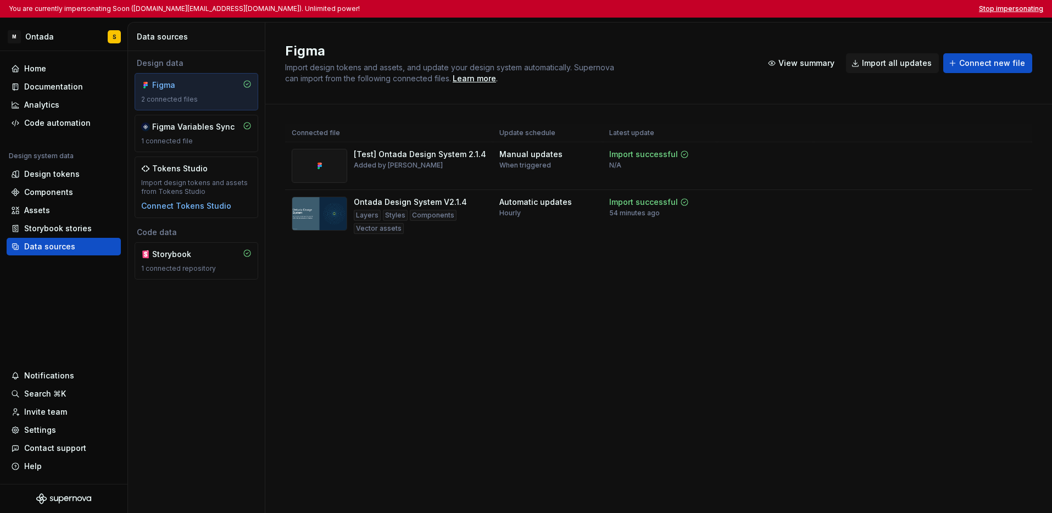
click at [729, 10] on button "Stop impersonating" at bounding box center [1011, 8] width 64 height 9
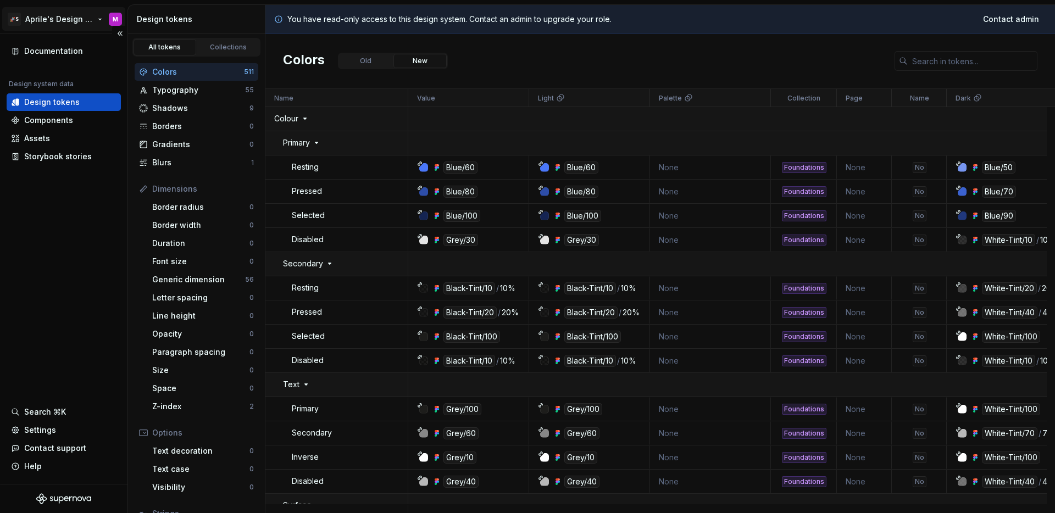
click at [65, 14] on html "🚀S Aprile's Design System M Documentation Design system data Design tokens Comp…" at bounding box center [527, 256] width 1055 height 513
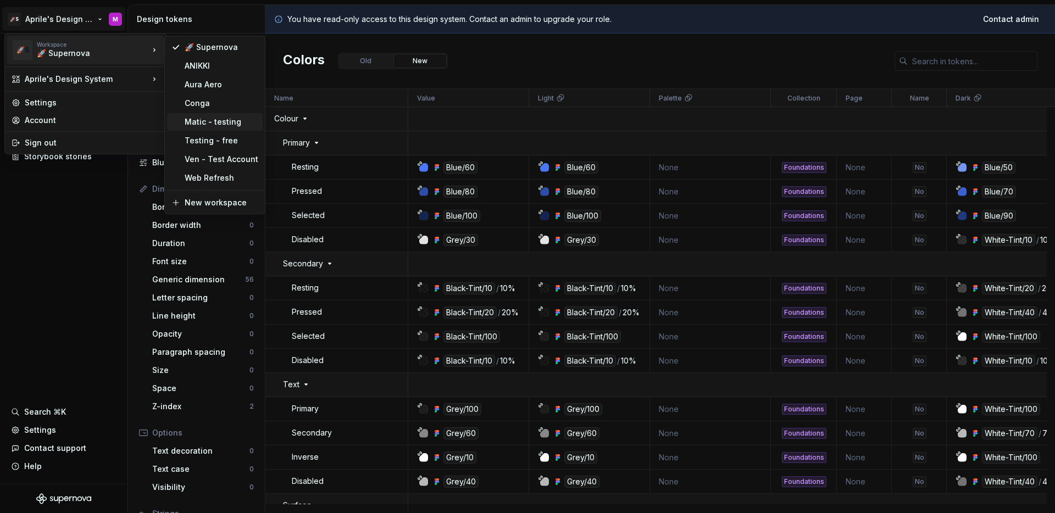
click at [233, 125] on div "Matic - testing" at bounding box center [222, 121] width 74 height 11
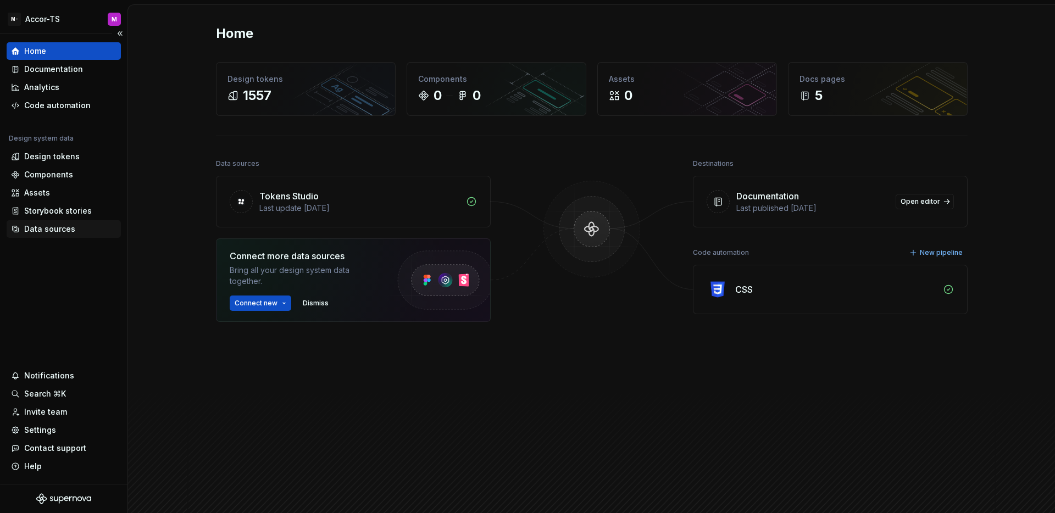
click at [68, 233] on div "Data sources" at bounding box center [49, 229] width 51 height 11
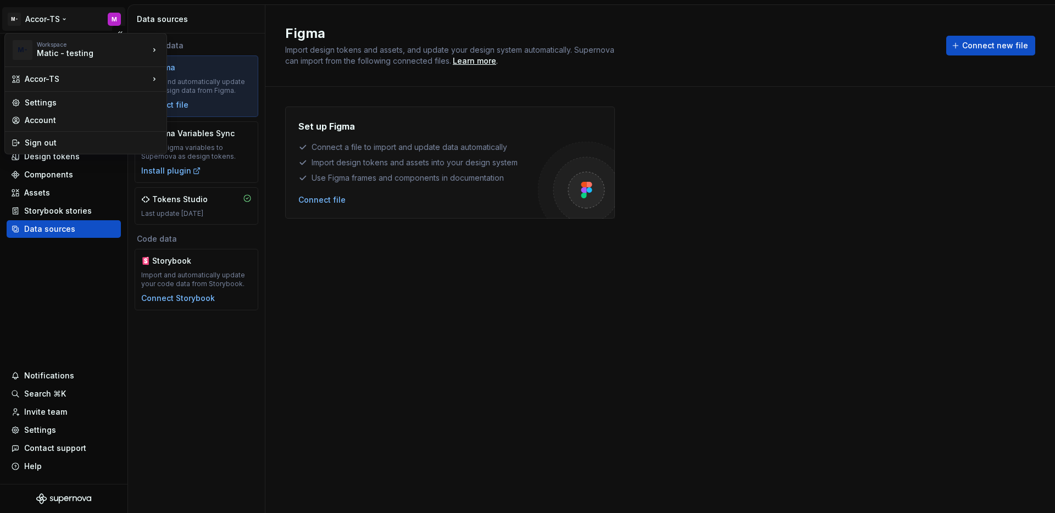
click at [55, 22] on html "M- Accor-TS M Home Documentation Analytics Code automation Design system data D…" at bounding box center [527, 256] width 1055 height 513
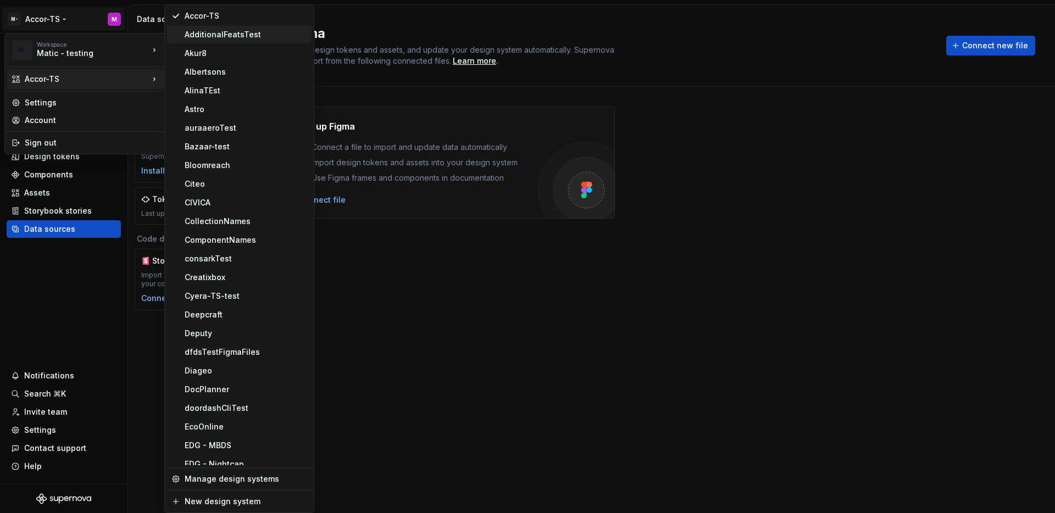
click at [213, 33] on div "AdditionalFeatsTest" at bounding box center [246, 34] width 123 height 11
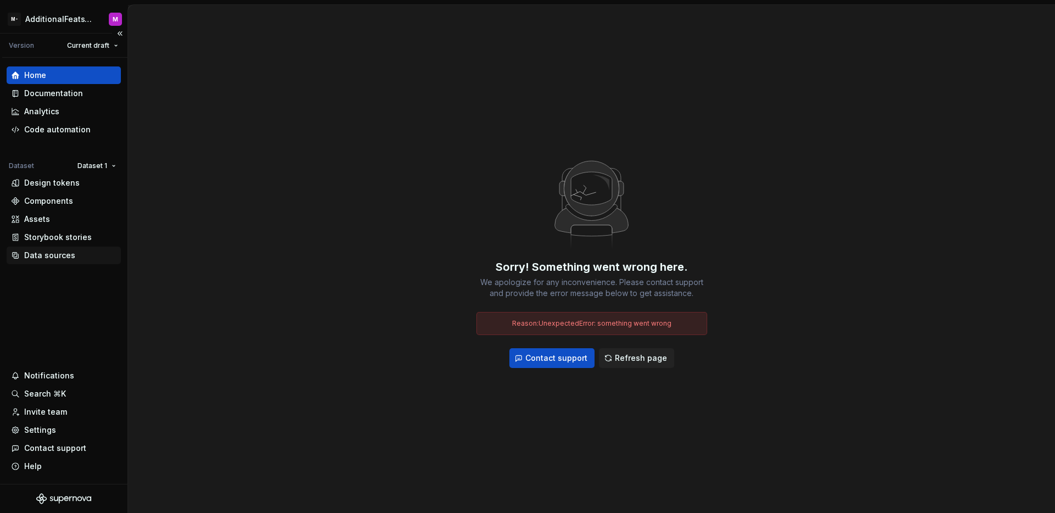
click at [63, 253] on div "Data sources" at bounding box center [49, 255] width 51 height 11
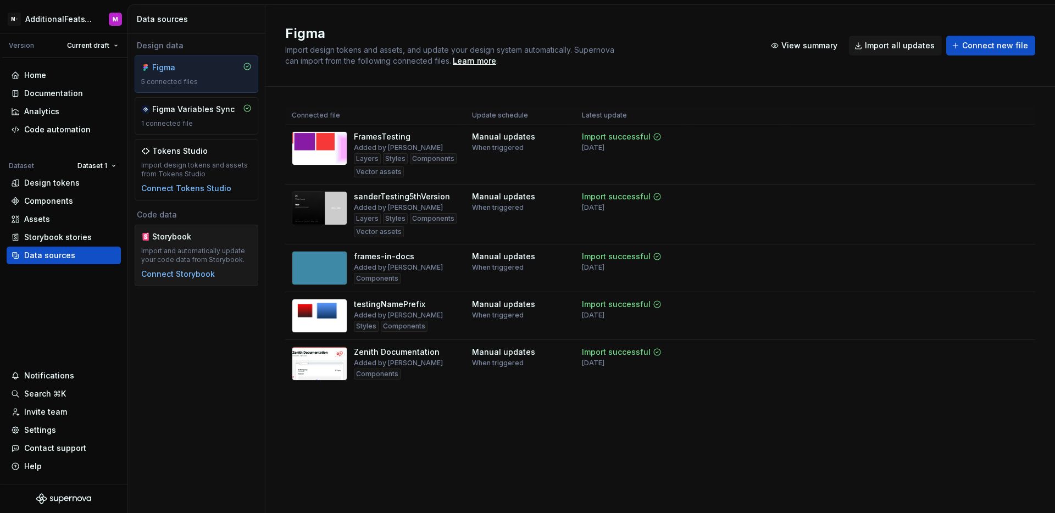
click at [160, 247] on div "Import and automatically update your code data from Storybook." at bounding box center [196, 256] width 110 height 18
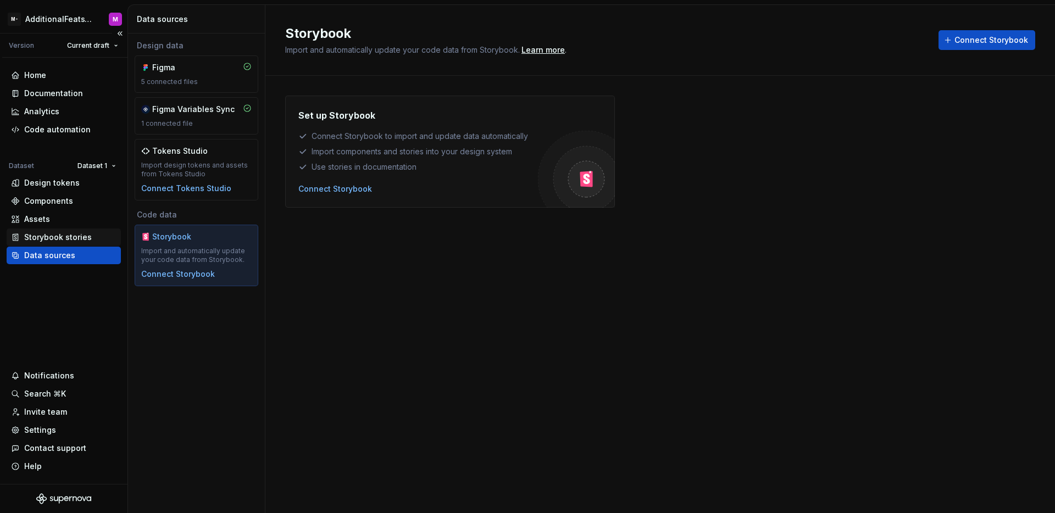
click at [97, 243] on div "Storybook stories" at bounding box center [64, 238] width 114 height 18
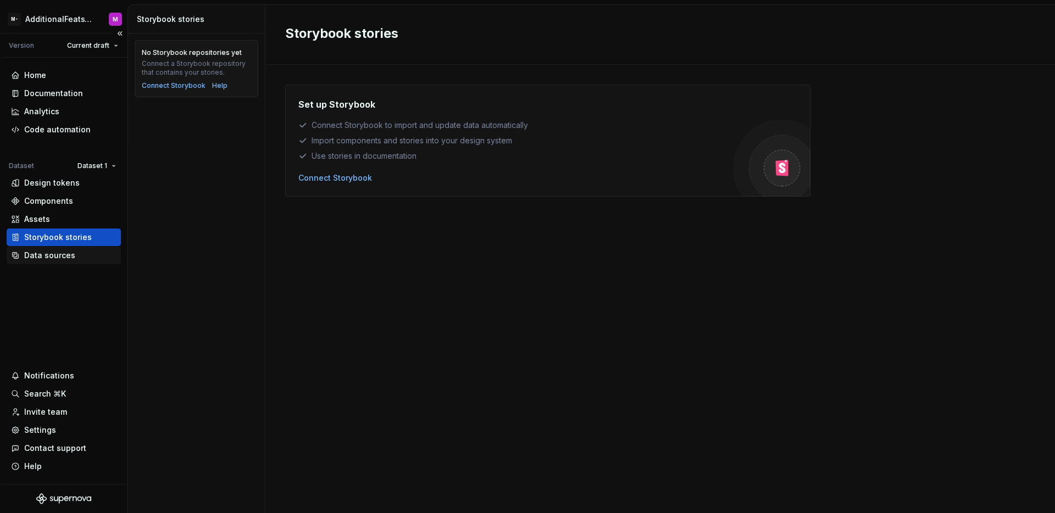
click at [77, 252] on div "Data sources" at bounding box center [63, 255] width 105 height 11
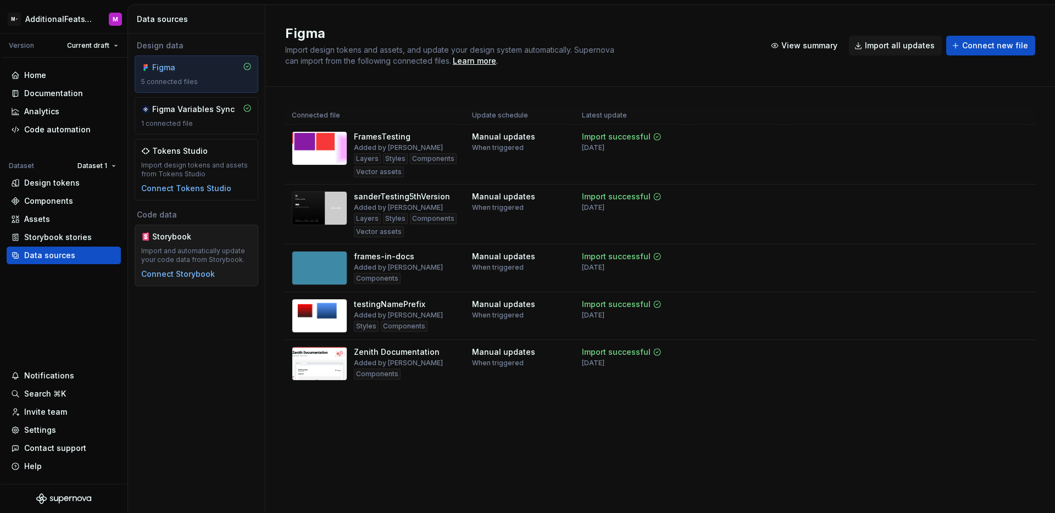
click at [176, 252] on div "Import and automatically update your code data from Storybook." at bounding box center [196, 256] width 110 height 18
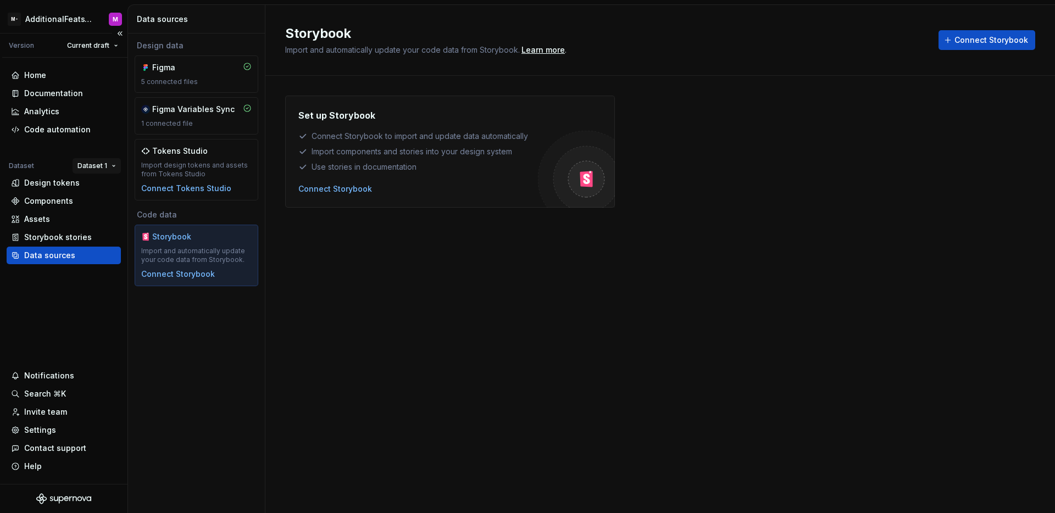
click at [96, 167] on html "M- AdditionalFeatsTest M Version Current draft Home Documentation Analytics Cod…" at bounding box center [527, 256] width 1055 height 513
click at [97, 211] on div "Dataset 2" at bounding box center [122, 205] width 93 height 18
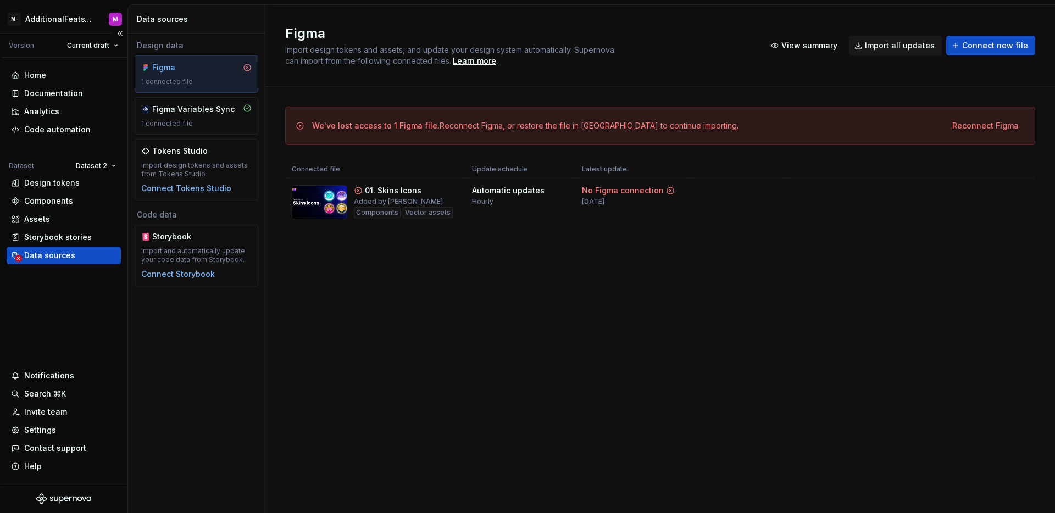
click at [84, 259] on div "Data sources" at bounding box center [63, 255] width 105 height 11
click at [171, 251] on div "Import and automatically update your code data from Storybook." at bounding box center [196, 256] width 110 height 18
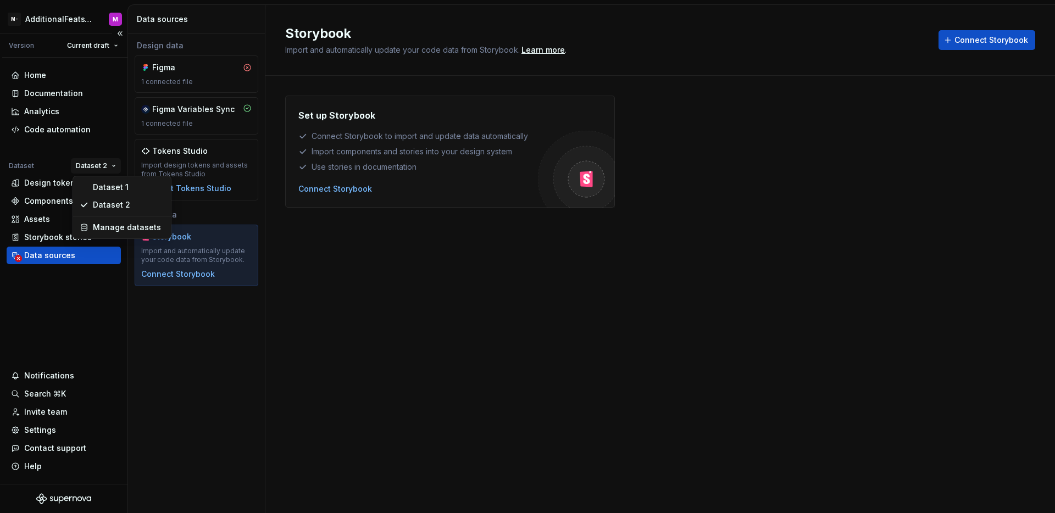
click at [95, 166] on html "M- AdditionalFeatsTest M Version Current draft Home Documentation Analytics Cod…" at bounding box center [527, 256] width 1055 height 513
click at [97, 190] on div "Dataset 1" at bounding box center [127, 187] width 71 height 11
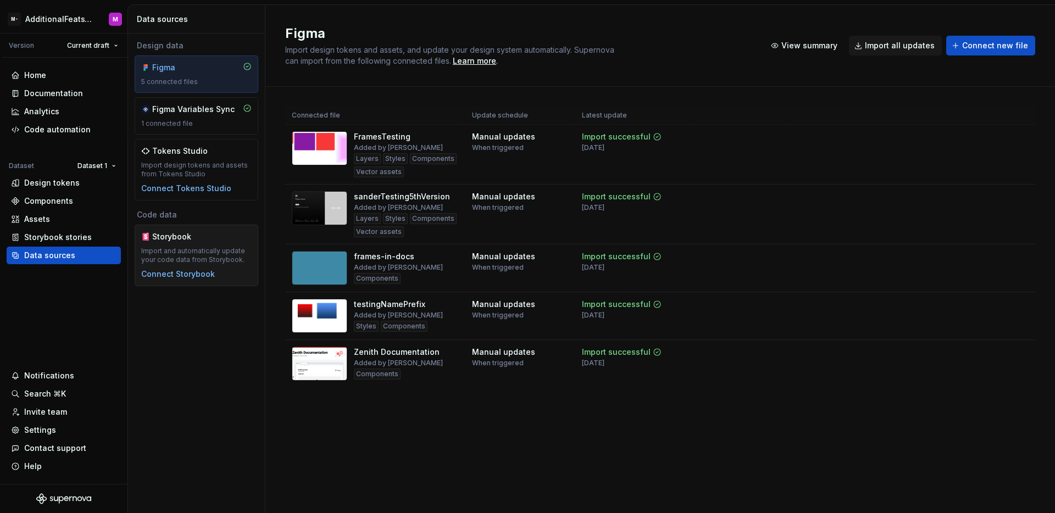
click at [173, 242] on div "Storybook" at bounding box center [178, 236] width 53 height 11
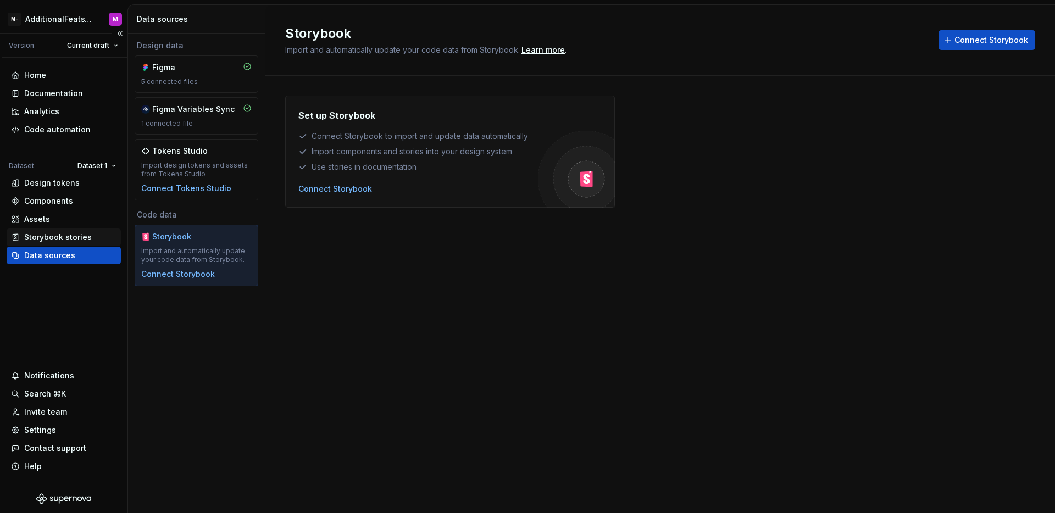
click at [87, 235] on div "Storybook stories" at bounding box center [58, 237] width 68 height 11
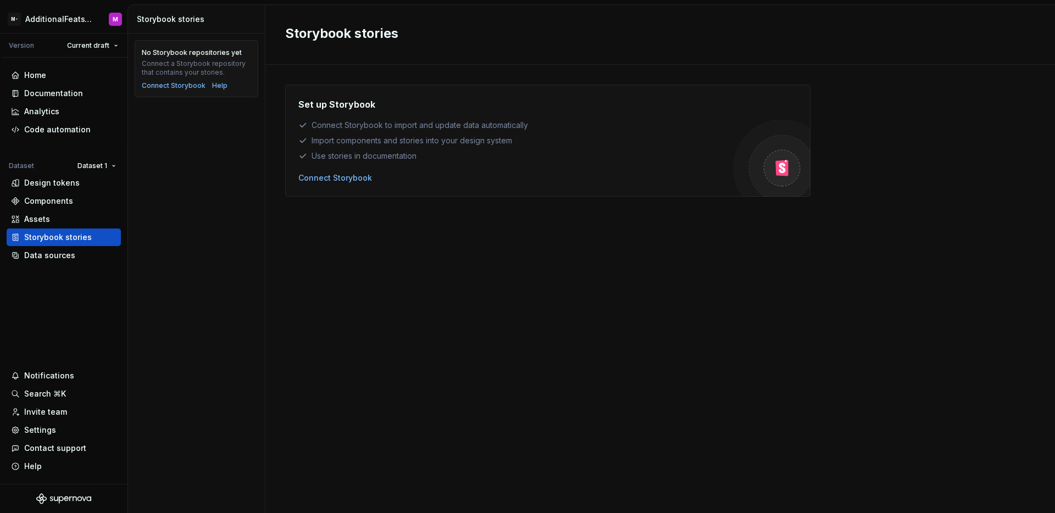
click at [198, 207] on div "No Storybook repositories yet Connect a Storybook repository that contains your…" at bounding box center [196, 274] width 137 height 480
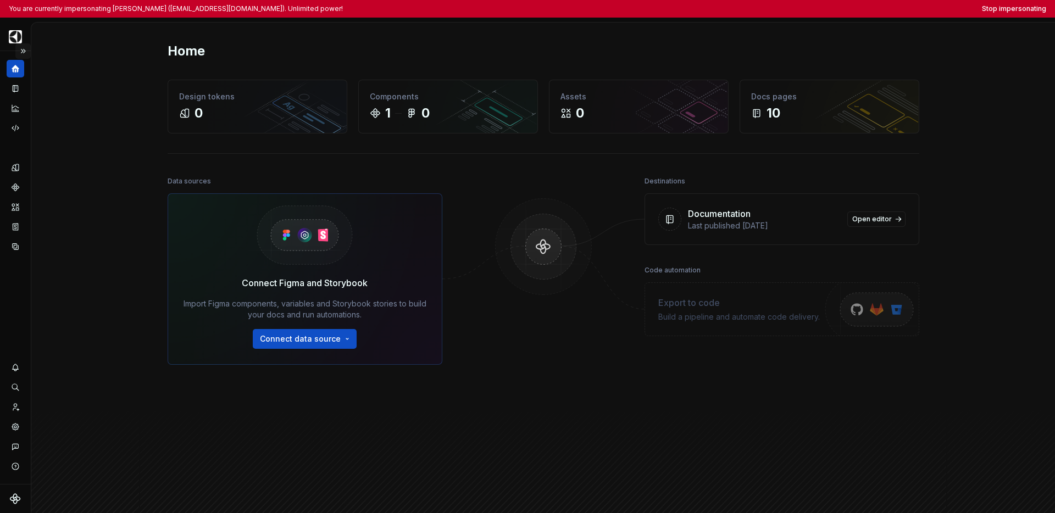
click at [25, 53] on button "Expand sidebar" at bounding box center [22, 50] width 15 height 15
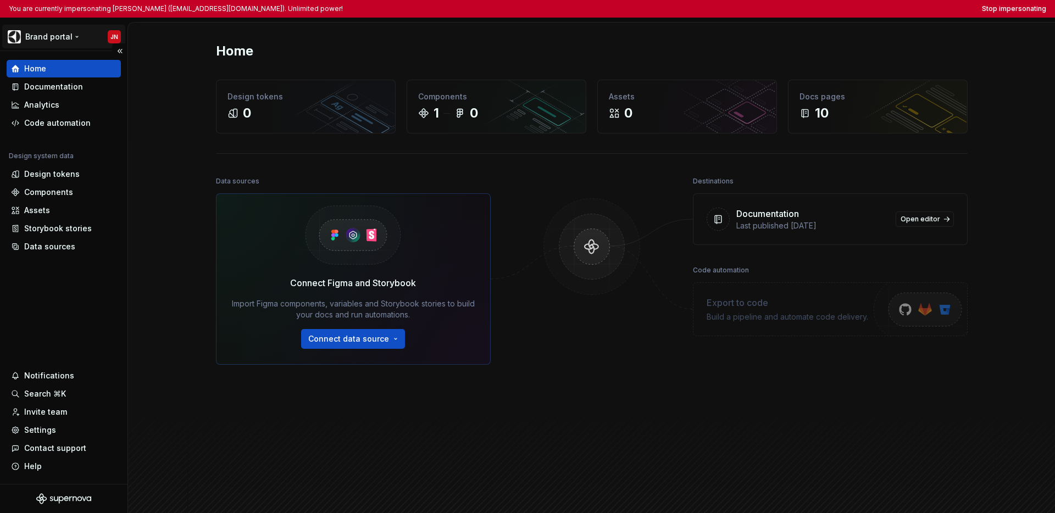
click at [41, 36] on html "You are currently impersonating [PERSON_NAME] ([EMAIL_ADDRESS][DOMAIN_NAME]). U…" at bounding box center [527, 256] width 1055 height 513
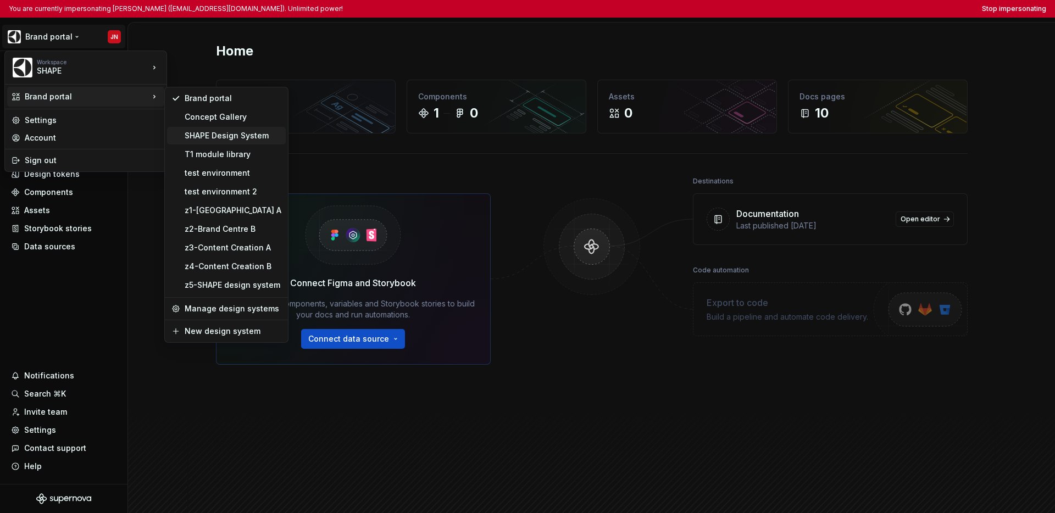
click at [211, 135] on div "SHAPE Design System" at bounding box center [233, 135] width 97 height 11
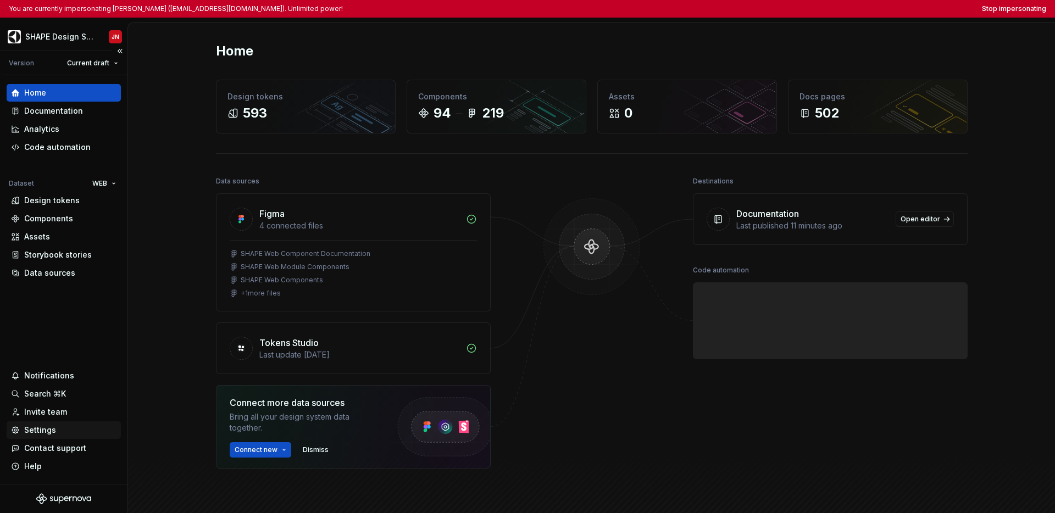
click at [31, 427] on div "Settings" at bounding box center [40, 430] width 32 height 11
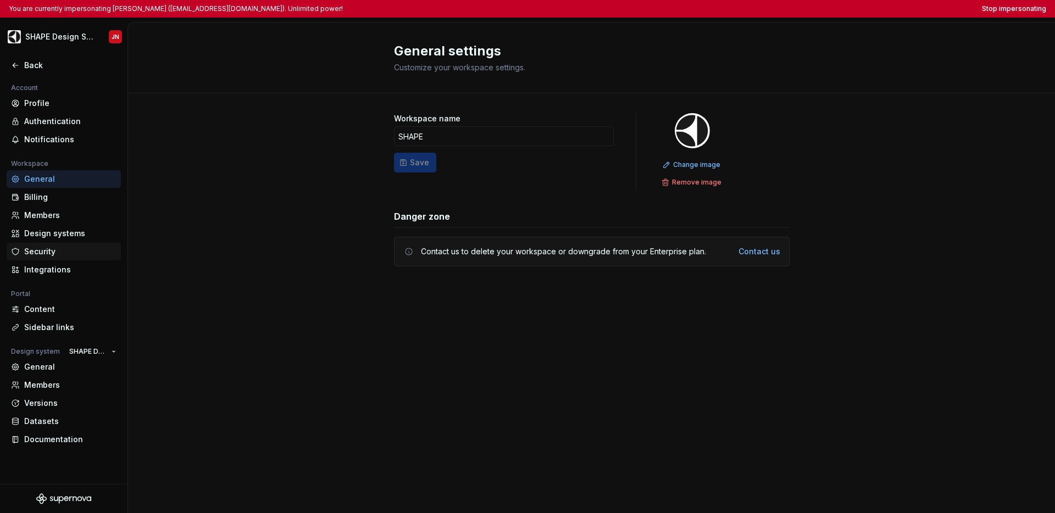
click at [60, 249] on div "Security" at bounding box center [70, 251] width 92 height 11
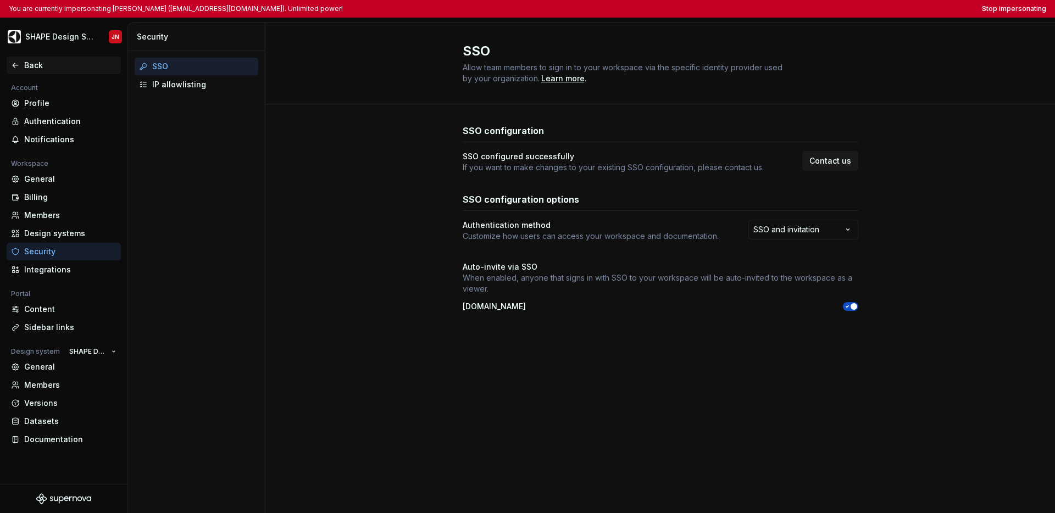
click at [33, 66] on div "Back" at bounding box center [70, 65] width 92 height 11
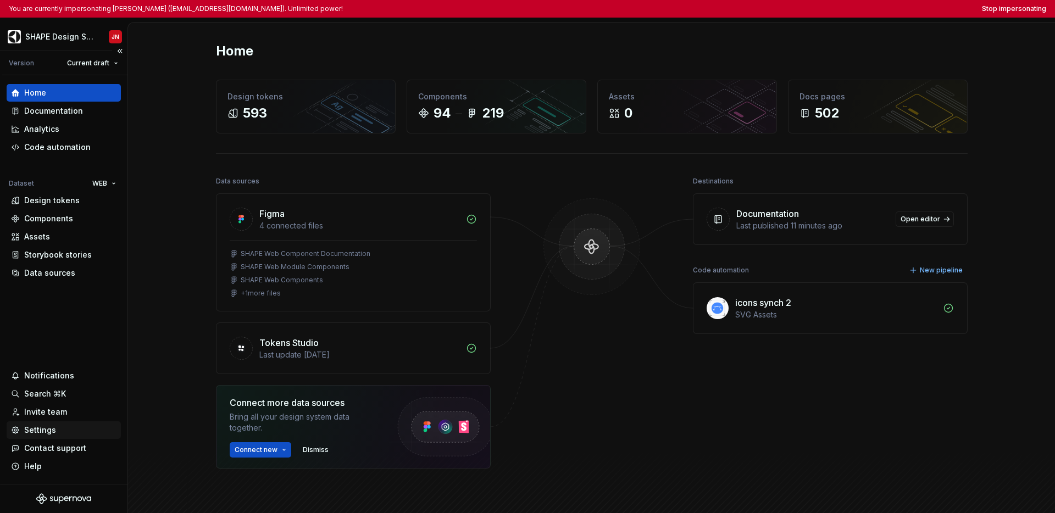
click at [48, 429] on div "Settings" at bounding box center [40, 430] width 32 height 11
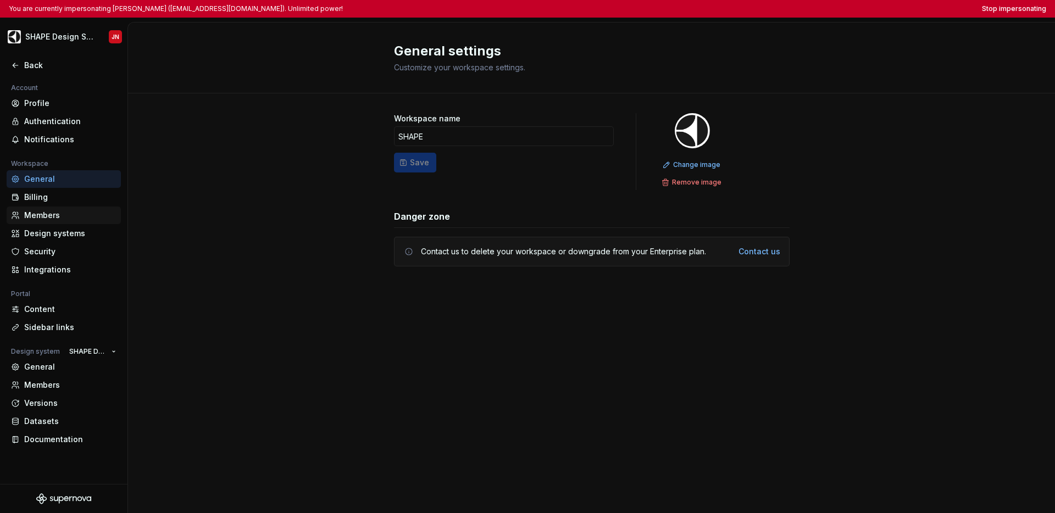
click at [48, 212] on div "Members" at bounding box center [70, 215] width 92 height 11
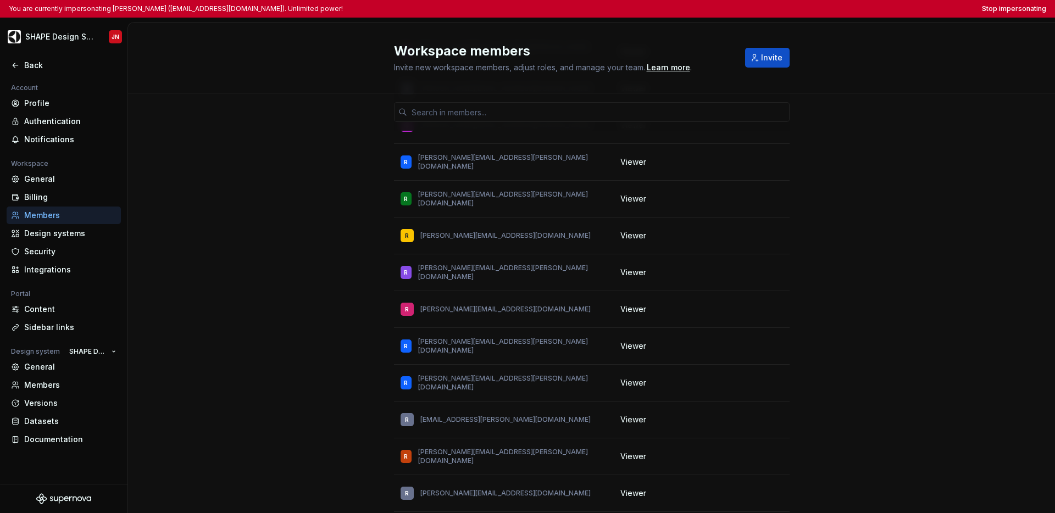
scroll to position [93379, 0]
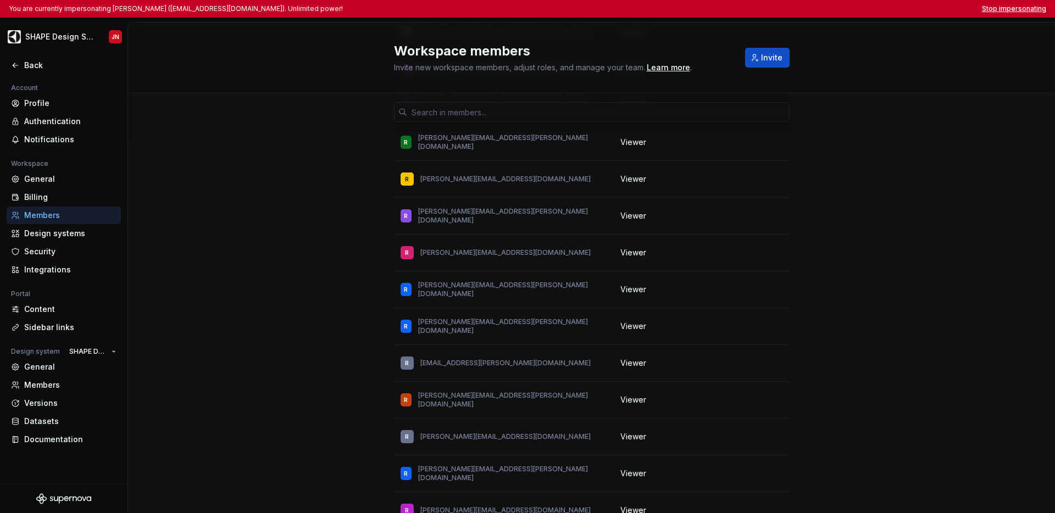
click at [731, 9] on button "Stop impersonating" at bounding box center [1014, 8] width 64 height 9
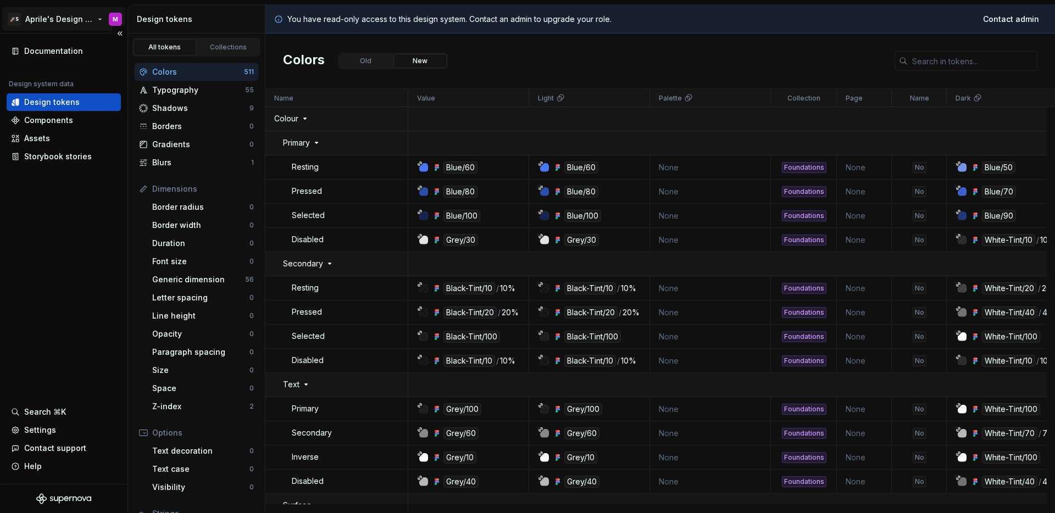
click at [69, 21] on html "🚀S Aprile's Design System M Documentation Design system data Design tokens Comp…" at bounding box center [527, 256] width 1055 height 513
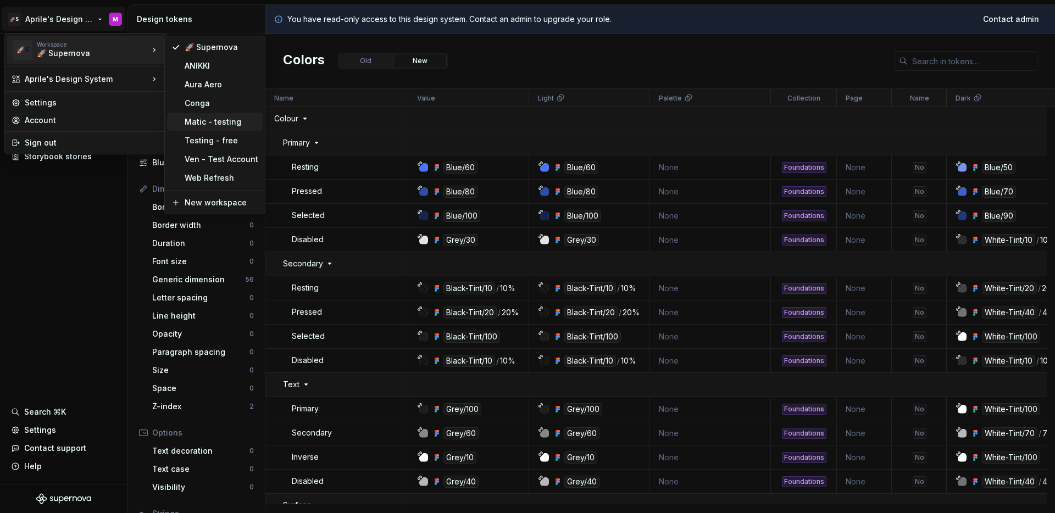
click at [212, 123] on div "Matic - testing" at bounding box center [222, 121] width 74 height 11
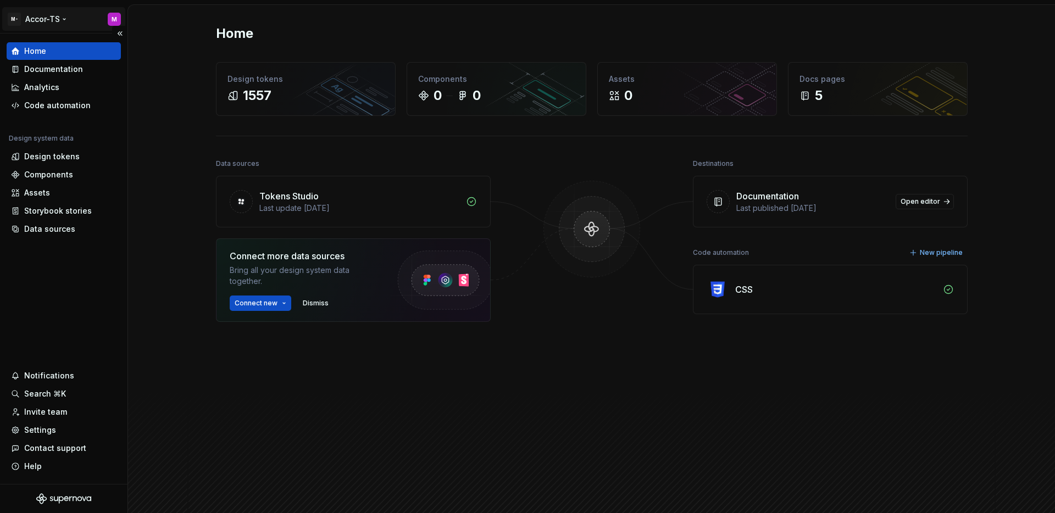
click at [54, 15] on html "M- Accor-TS M Home Documentation Analytics Code automation Design system data D…" at bounding box center [527, 256] width 1055 height 513
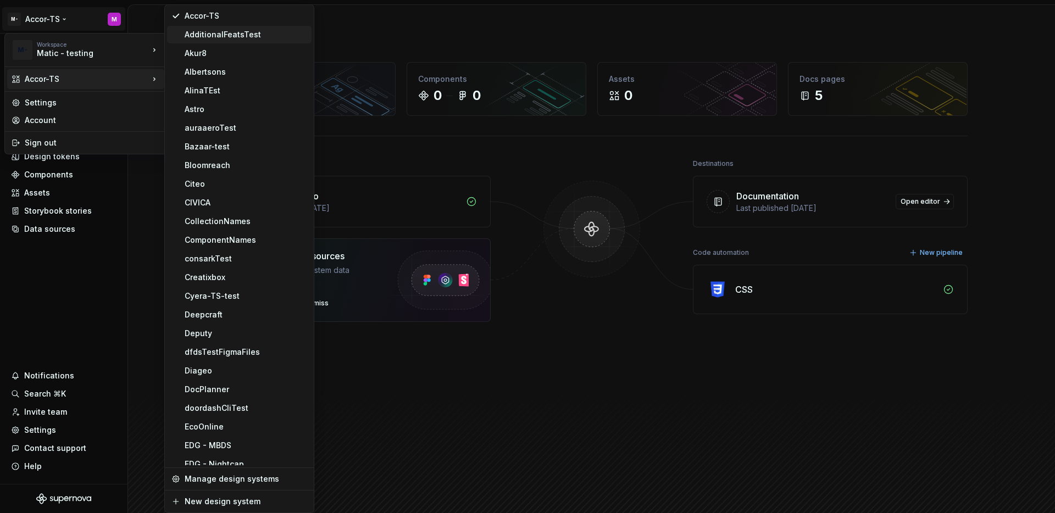
click at [223, 38] on div "AdditionalFeatsTest" at bounding box center [246, 34] width 123 height 11
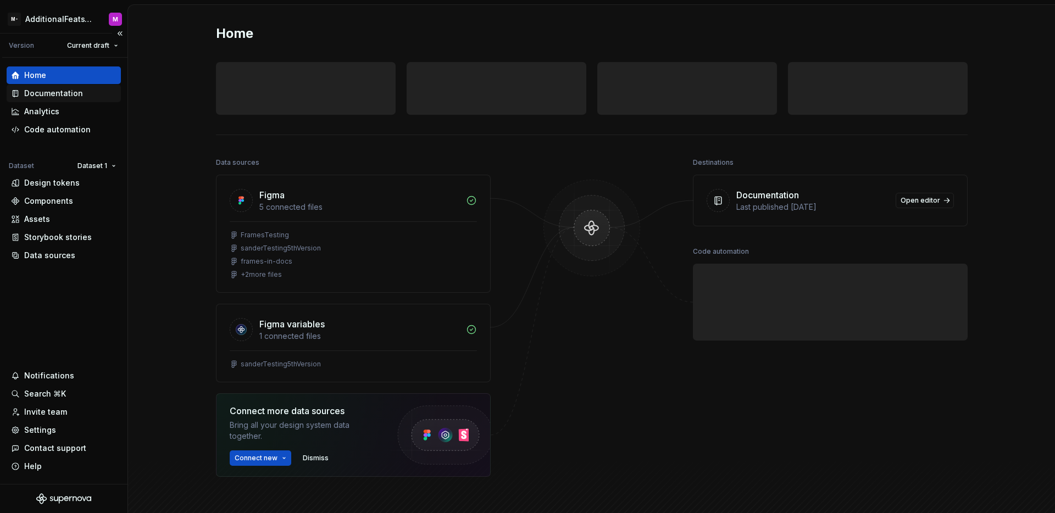
click at [58, 96] on div "Documentation" at bounding box center [53, 93] width 59 height 11
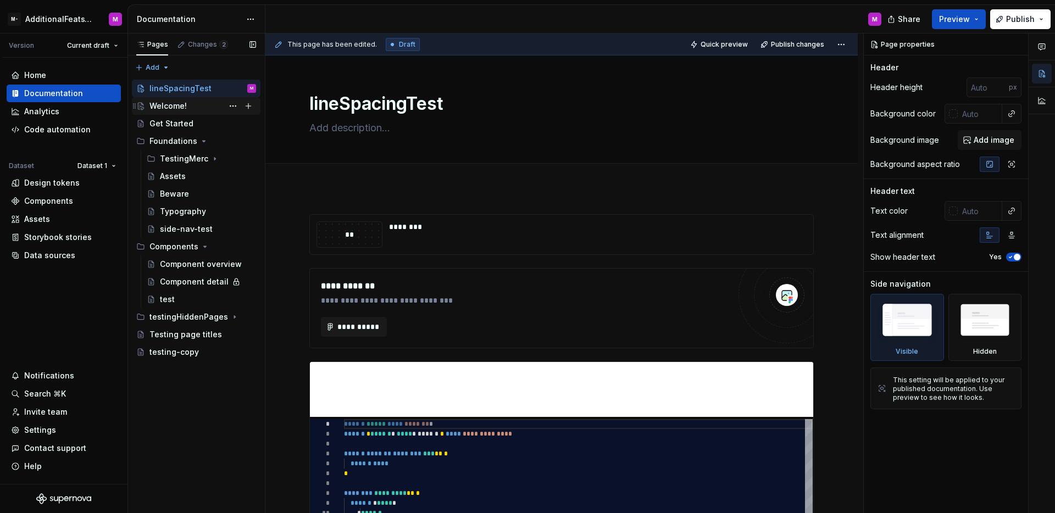
click at [188, 102] on div "Welcome!" at bounding box center [202, 105] width 107 height 15
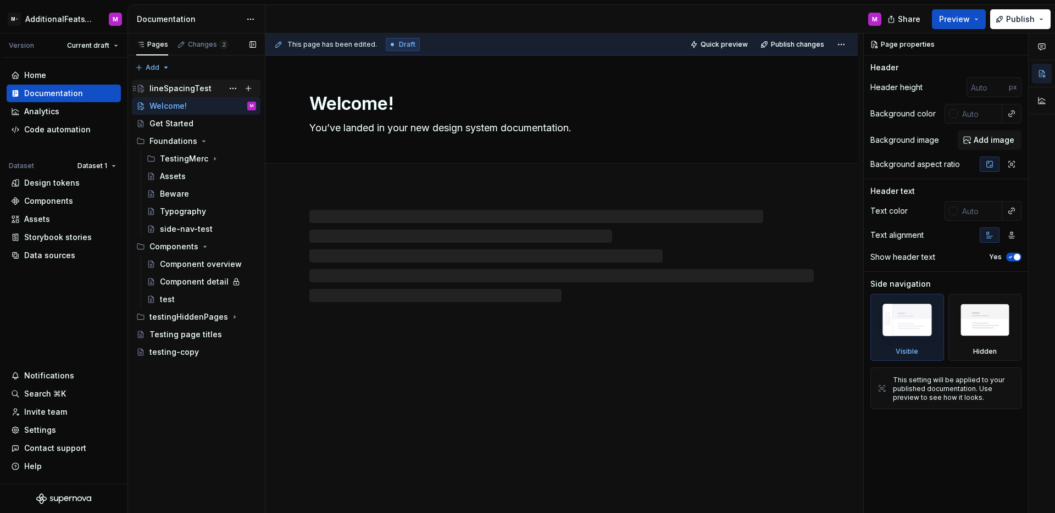
click at [193, 94] on div "lineSpacingTest" at bounding box center [202, 88] width 107 height 15
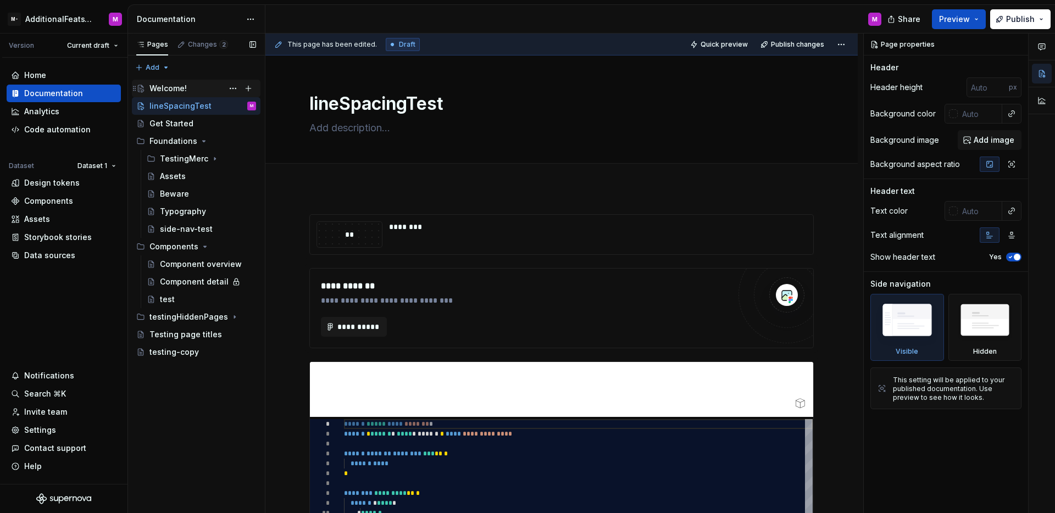
click at [191, 85] on div "Welcome!" at bounding box center [202, 88] width 107 height 15
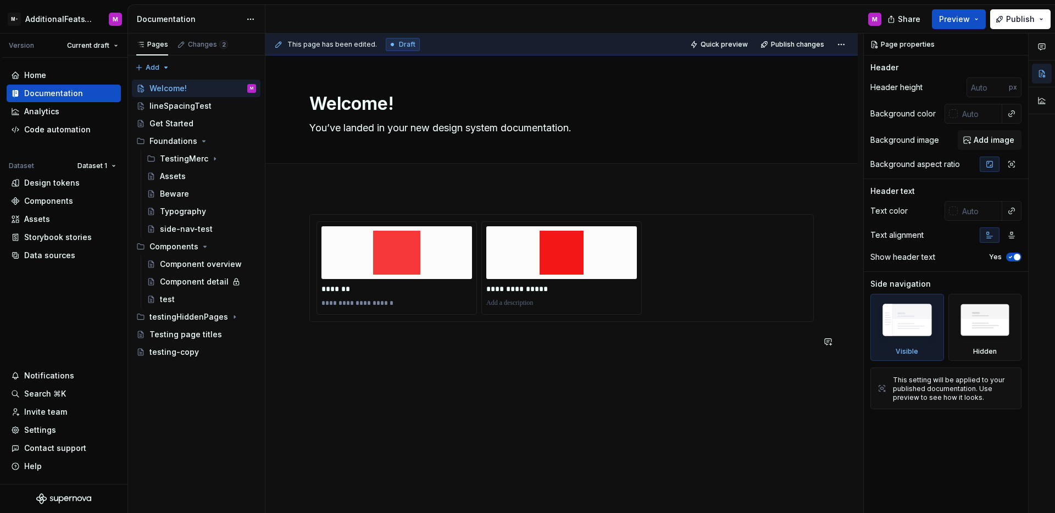
click at [502, 350] on div "**********" at bounding box center [561, 287] width 504 height 147
click at [469, 284] on p "*******" at bounding box center [396, 288] width 151 height 11
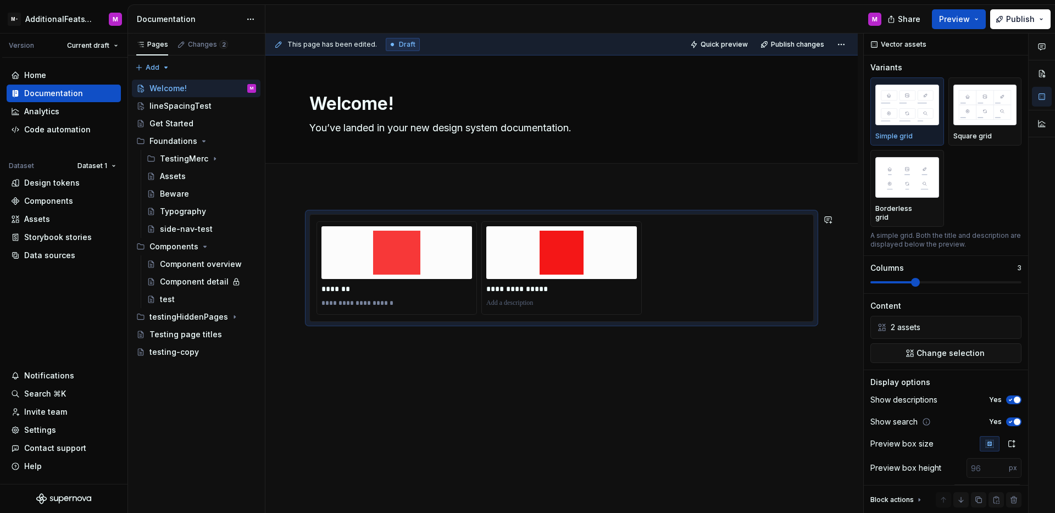
click at [566, 422] on div "**********" at bounding box center [561, 351] width 592 height 327
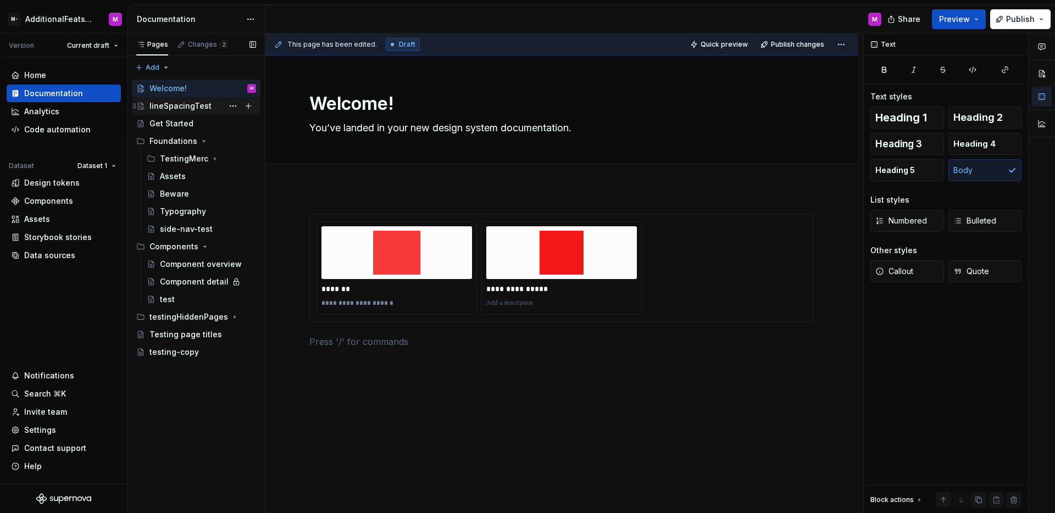
click at [197, 109] on div "lineSpacingTest" at bounding box center [180, 106] width 62 height 11
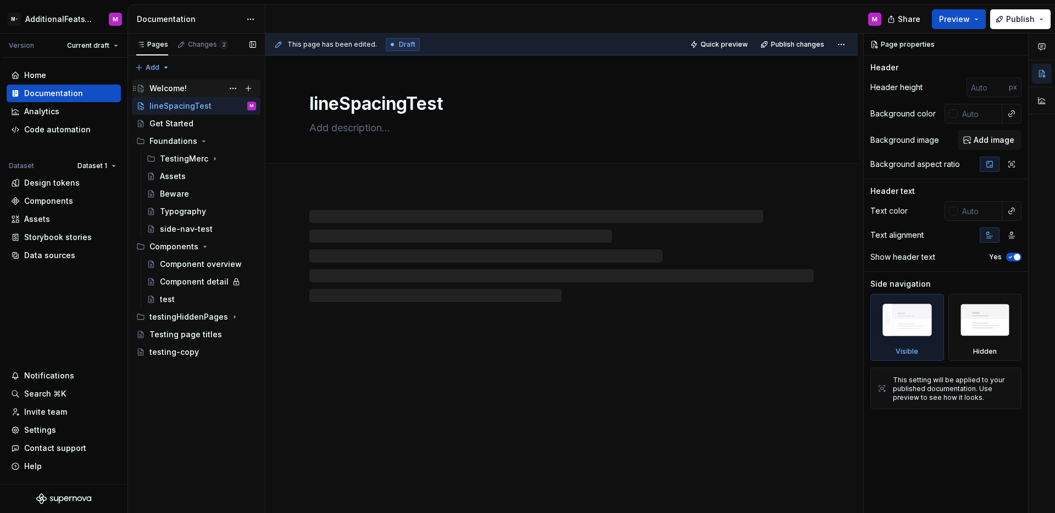
click at [198, 93] on div "Welcome!" at bounding box center [202, 88] width 107 height 15
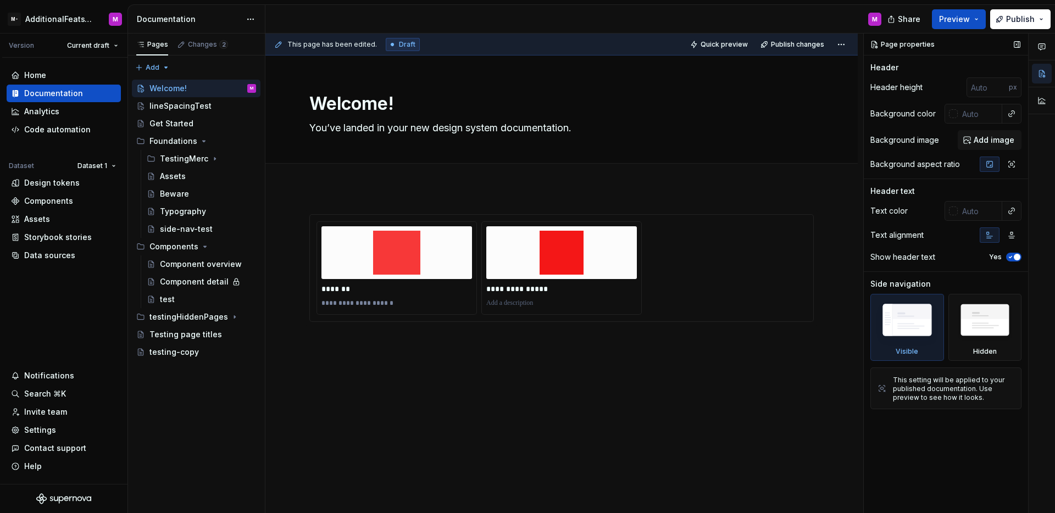
type textarea "*"
